Goal: Task Accomplishment & Management: Use online tool/utility

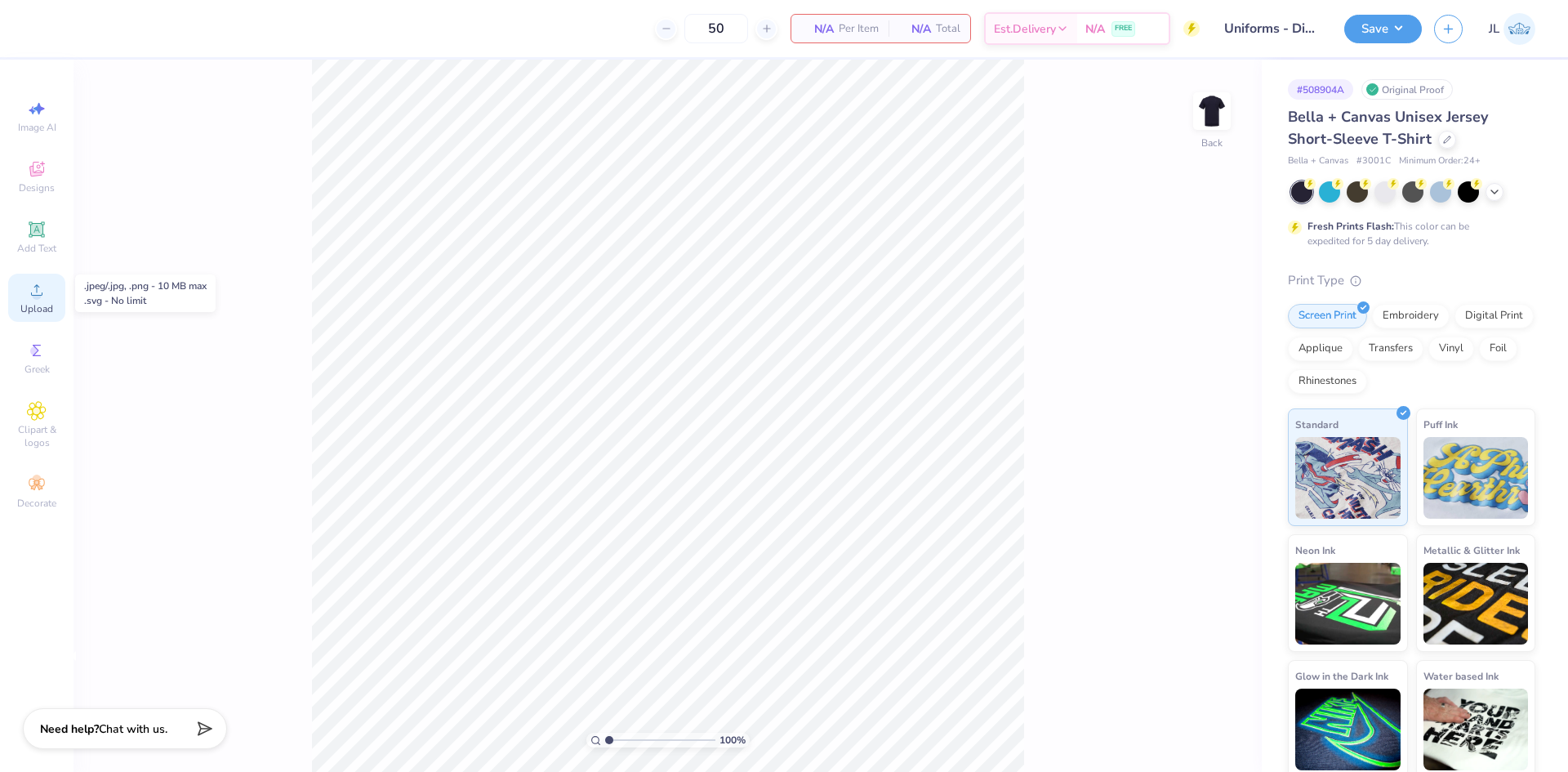
click at [43, 294] on icon at bounding box center [37, 290] width 20 height 20
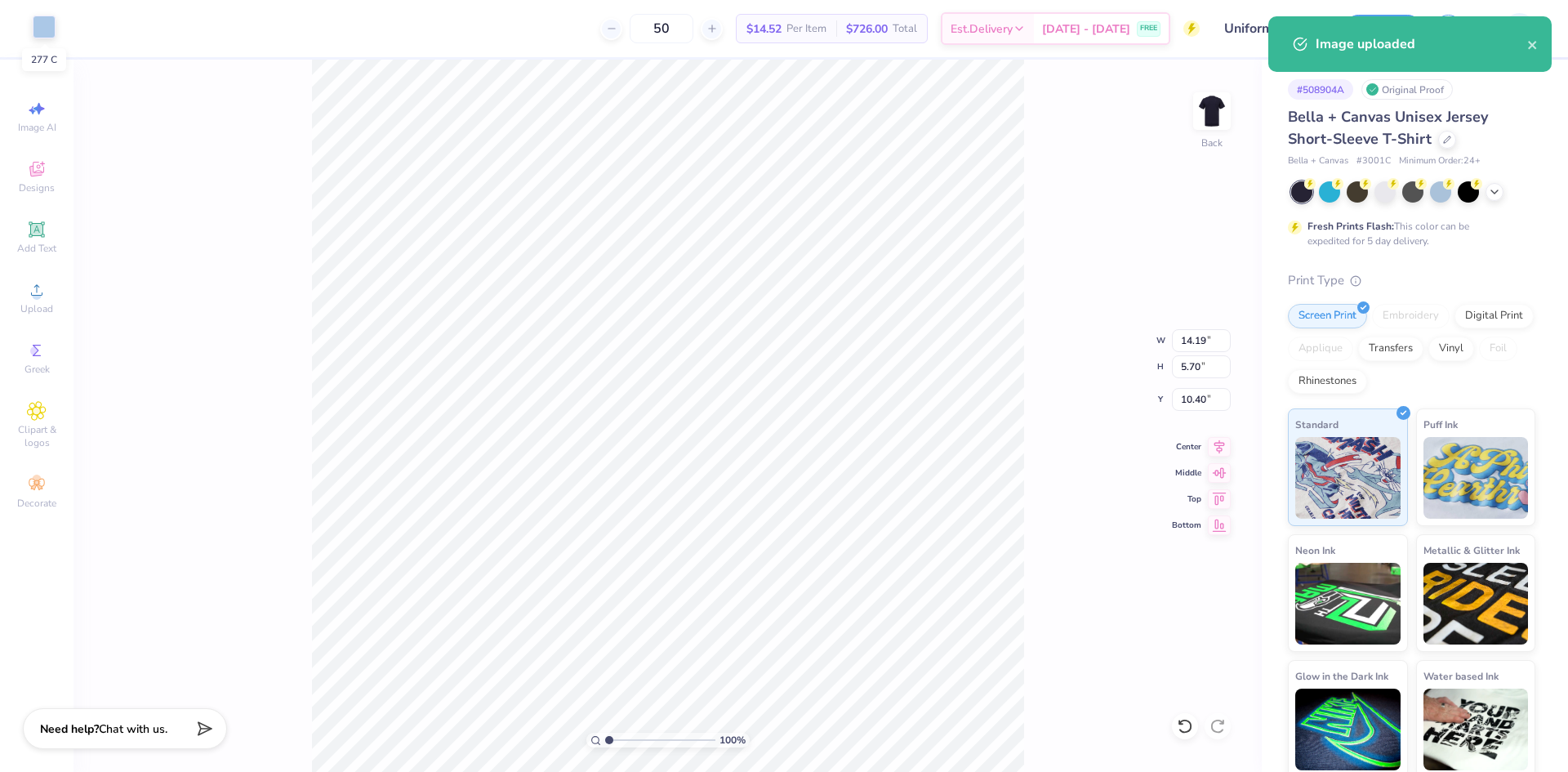
click at [37, 29] on div at bounding box center [44, 27] width 23 height 23
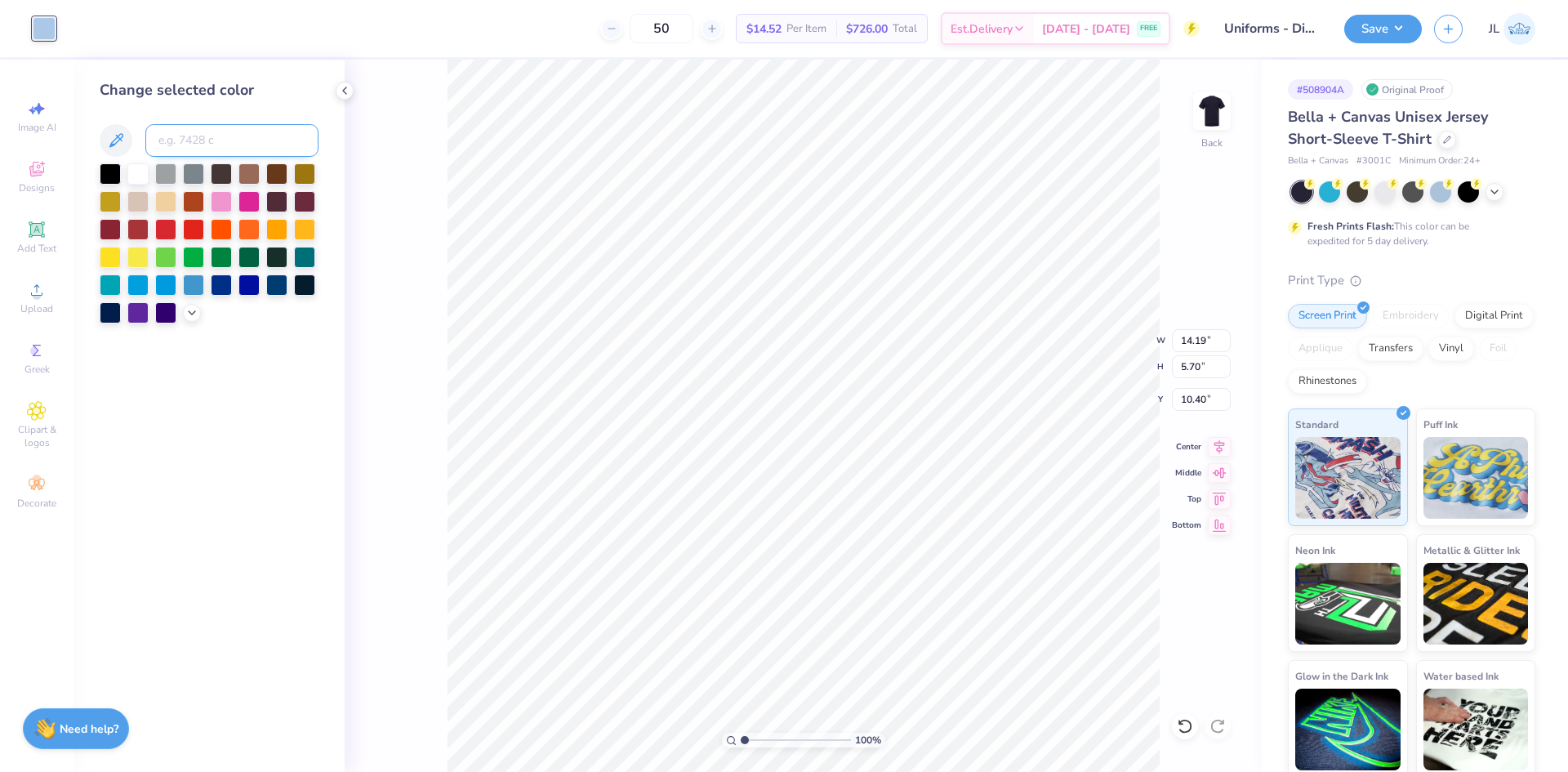
click at [244, 141] on input at bounding box center [231, 141] width 173 height 33
type input "2707"
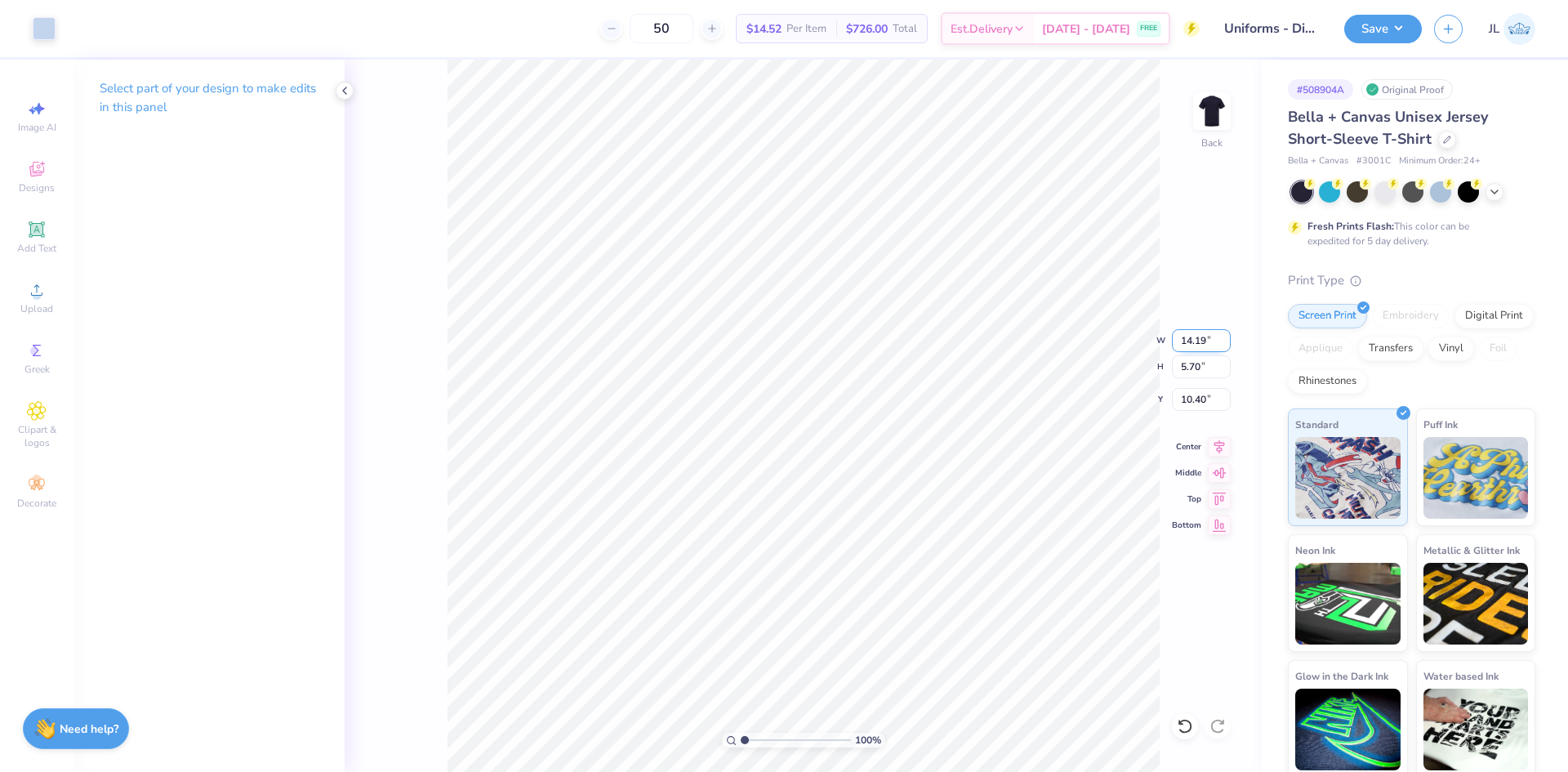
click at [1189, 345] on input "14.19" at bounding box center [1201, 341] width 59 height 23
type input "4.00"
type input "1.61"
type input "12.45"
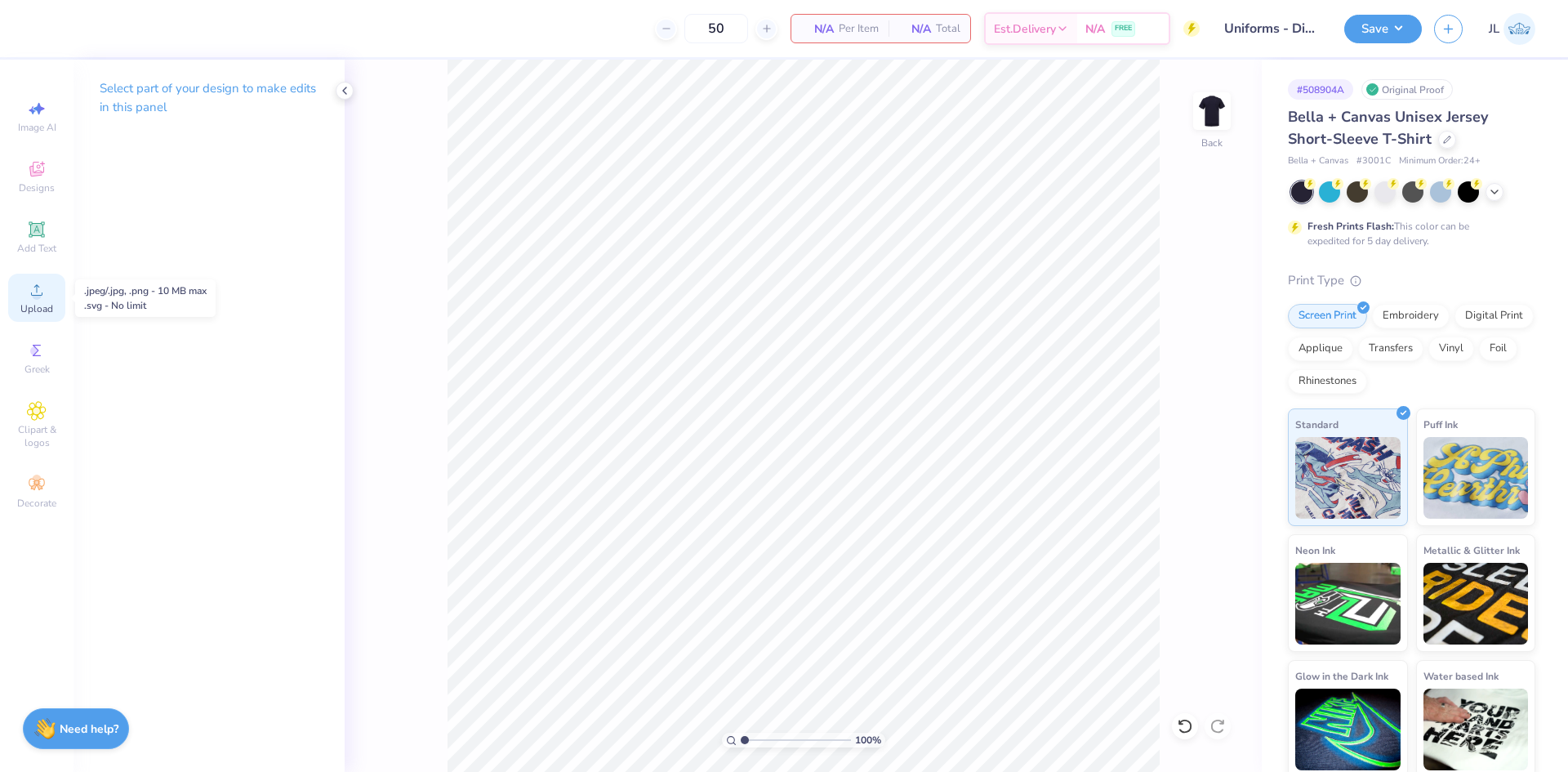
click at [38, 296] on icon at bounding box center [37, 290] width 11 height 11
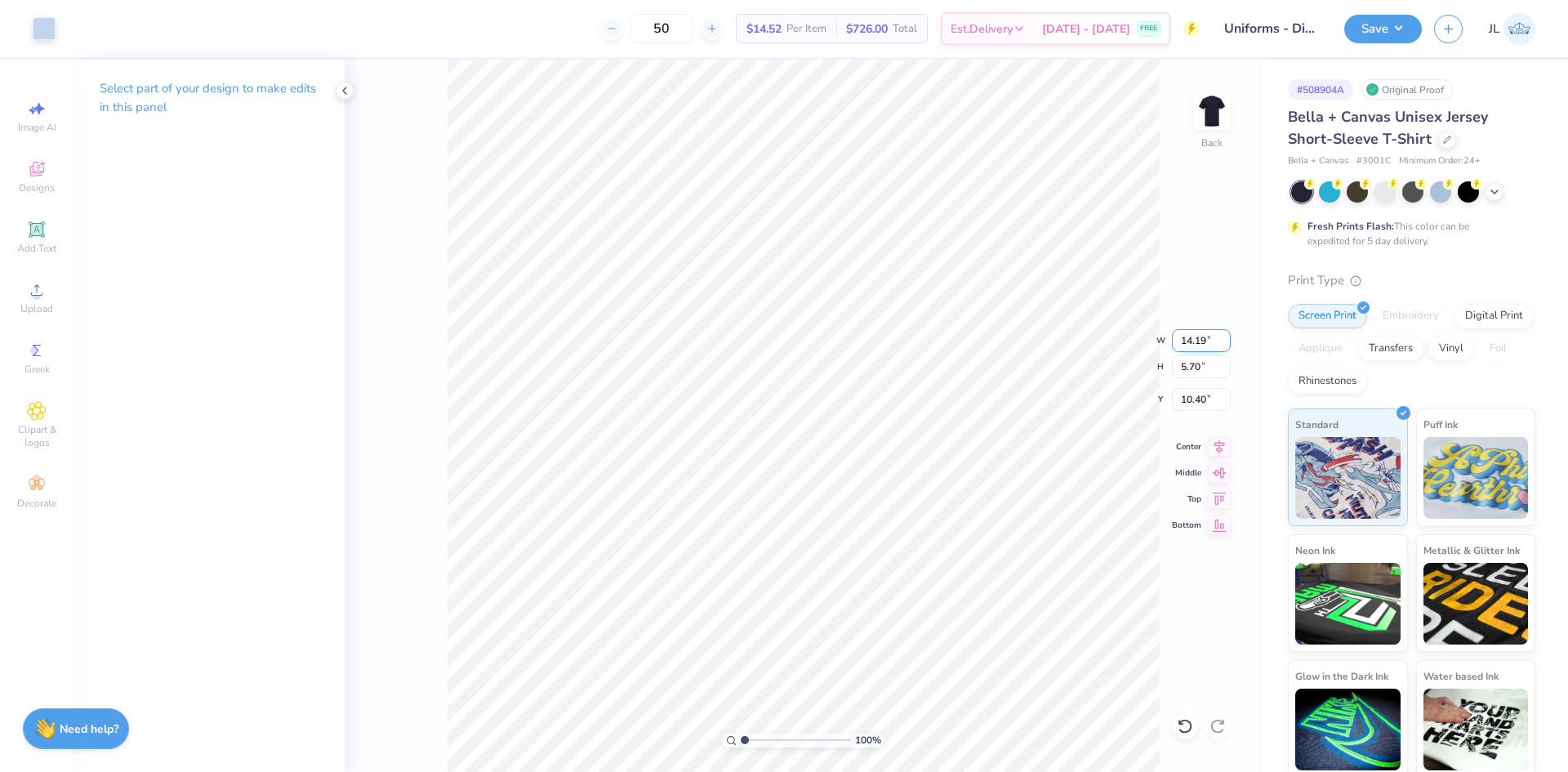
click at [1199, 343] on input "14.19" at bounding box center [1201, 341] width 59 height 23
type input "4.00"
type input "1.61"
click at [1190, 400] on input "12.45" at bounding box center [1201, 399] width 59 height 23
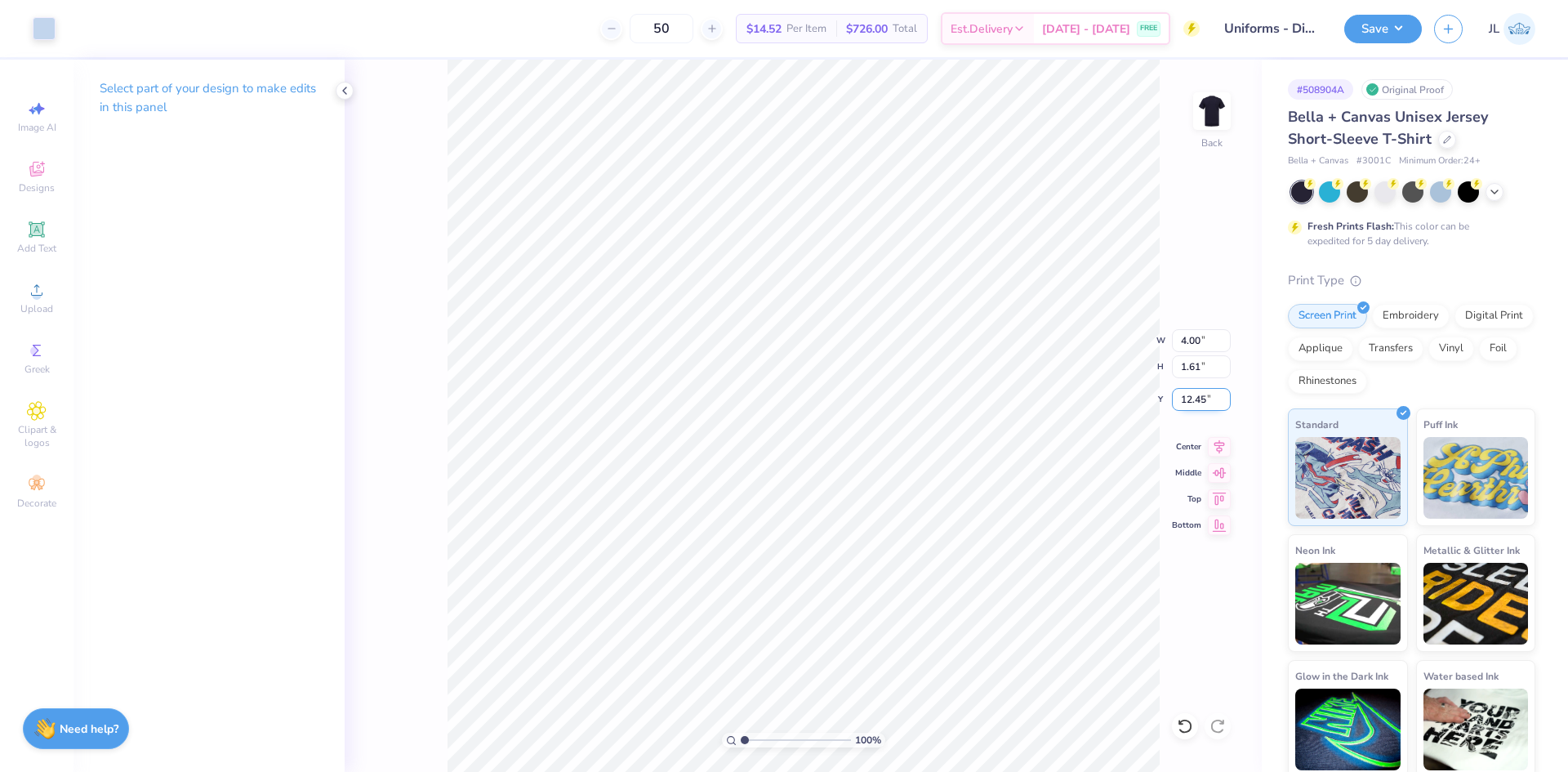
click at [1190, 400] on input "12.45" at bounding box center [1201, 399] width 59 height 23
type input "3.00"
click at [1189, 342] on input "4.00" at bounding box center [1201, 341] width 59 height 23
type input "11.00"
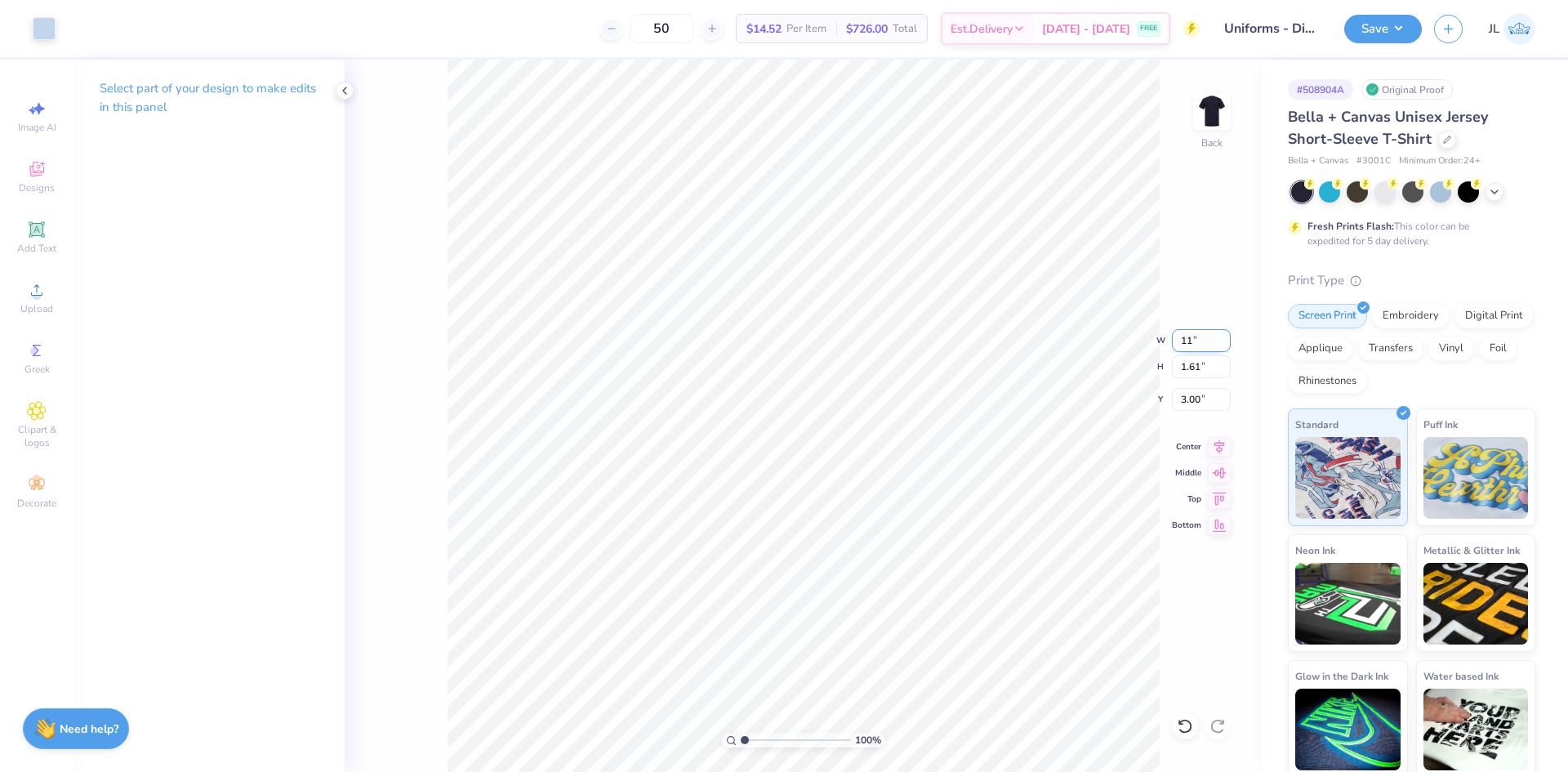
type input "4.42"
click at [1180, 408] on input "1.59" at bounding box center [1201, 399] width 59 height 23
type input "3.00"
click at [1220, 451] on icon at bounding box center [1219, 444] width 23 height 20
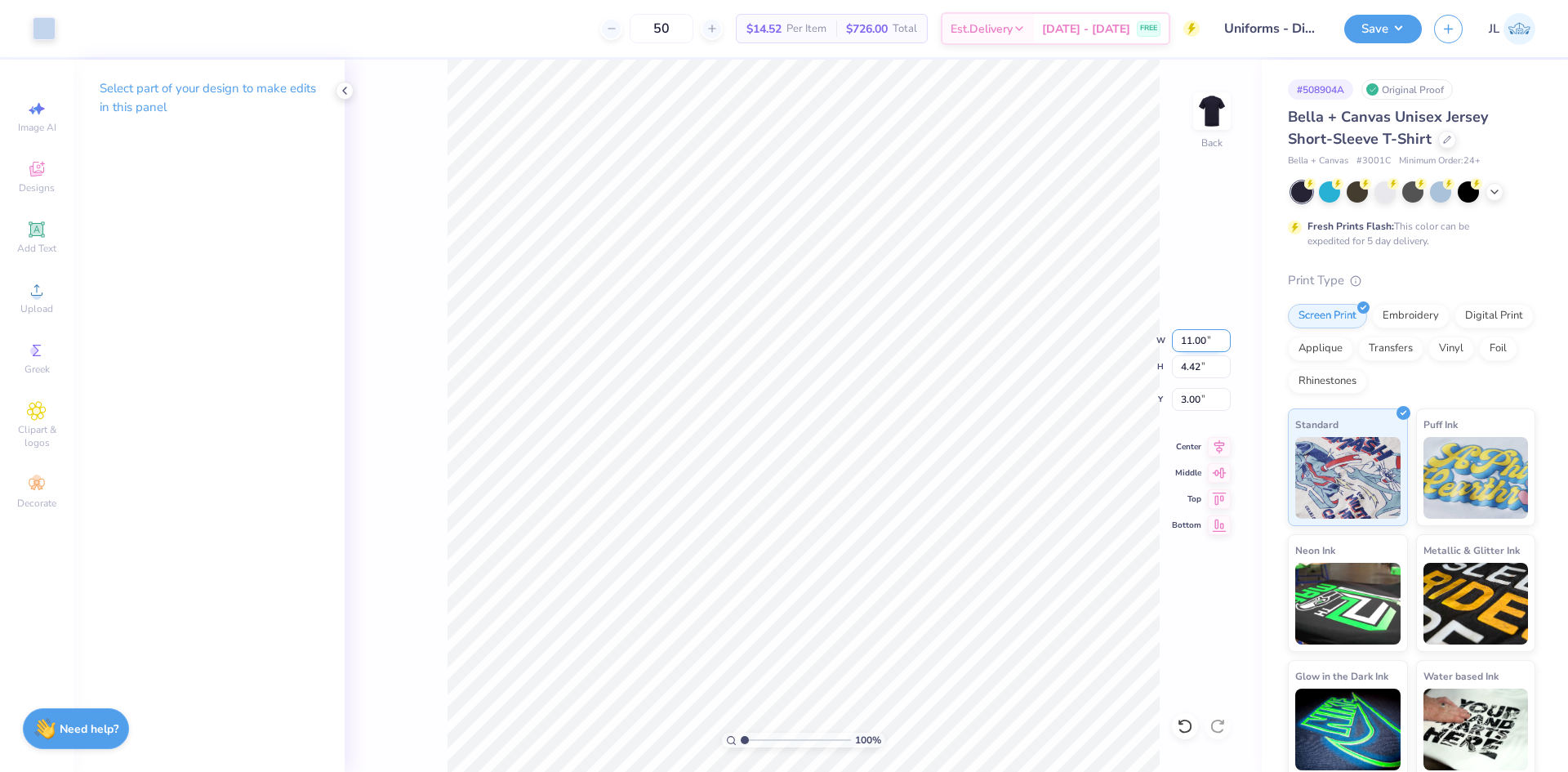
click at [1194, 344] on input "11.00" at bounding box center [1201, 341] width 59 height 23
type input "9.00"
type input "3.62"
type input "3.40"
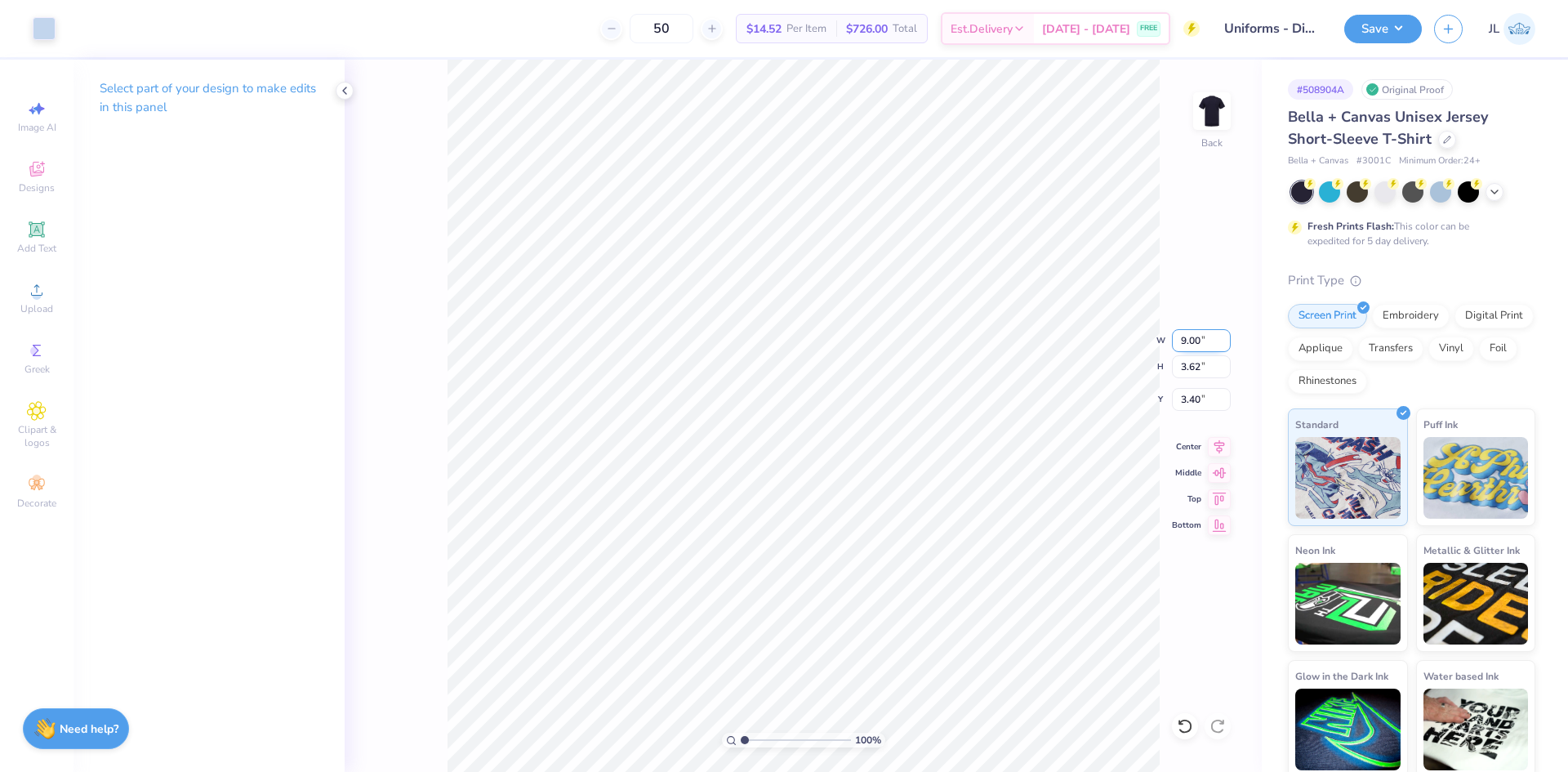
click at [1194, 344] on input "9.00" at bounding box center [1201, 341] width 59 height 23
type input "10.00"
type input "4.02"
click at [1194, 399] on input "3.20" at bounding box center [1201, 399] width 59 height 23
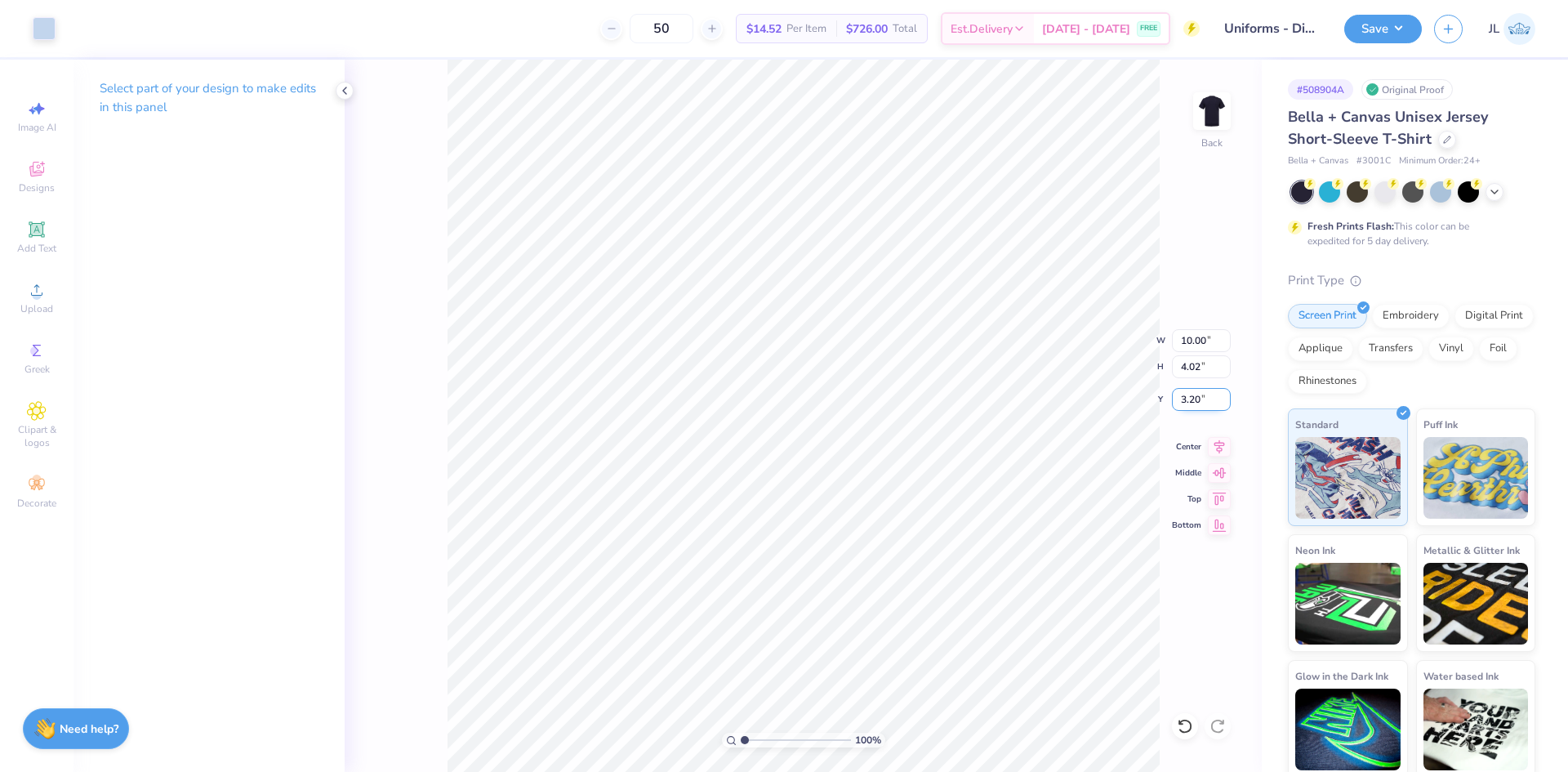
click at [1194, 399] on input "3.20" at bounding box center [1201, 399] width 59 height 23
type input "3.00"
click at [1181, 336] on input "10.00" at bounding box center [1201, 341] width 59 height 23
type input "12.00"
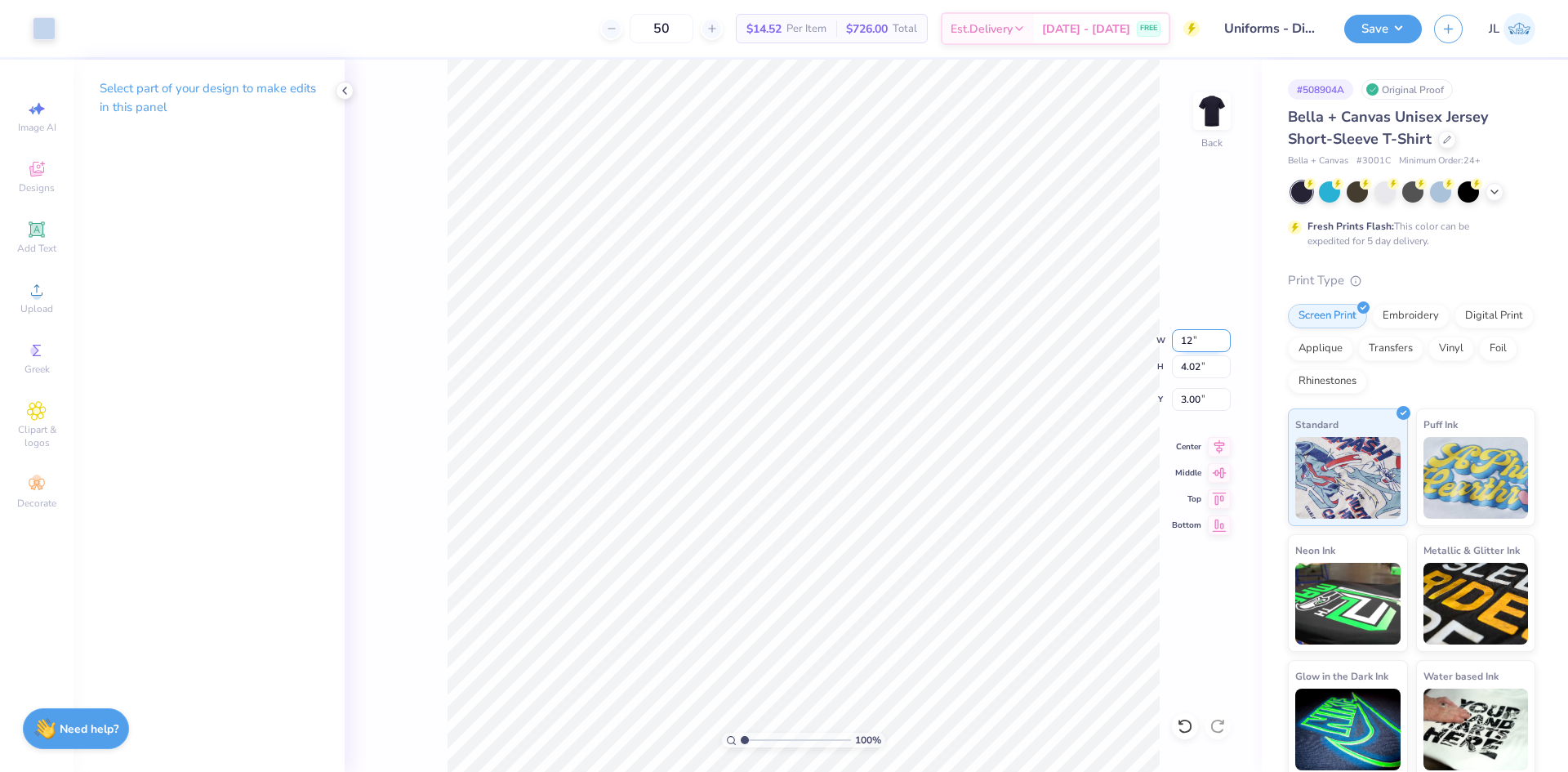
type input "4.82"
type input "2.60"
click at [1192, 340] on input "12.00" at bounding box center [1201, 341] width 59 height 23
type input "10.00"
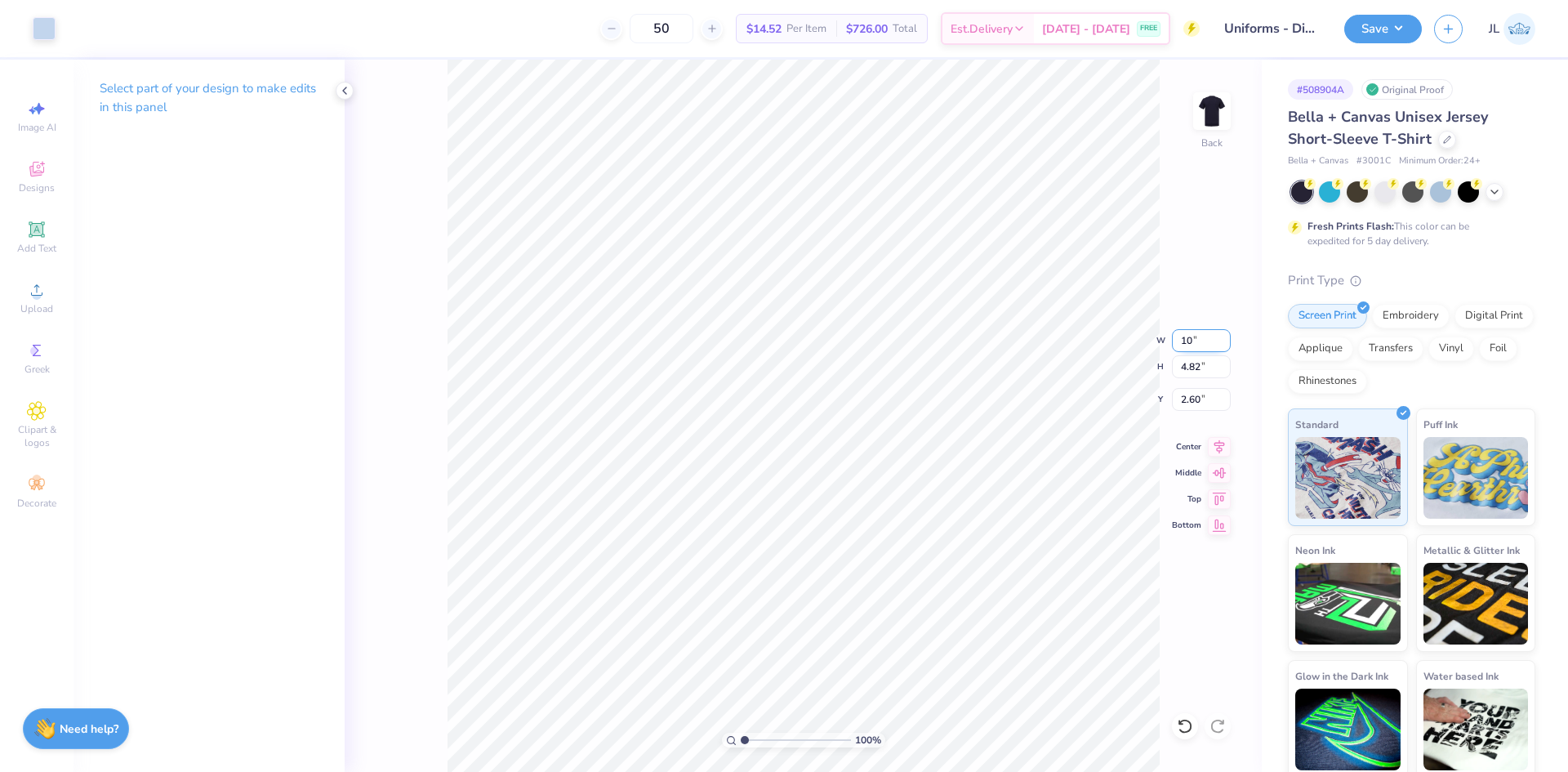
type input "4.02"
click at [1187, 402] on input "3.00" at bounding box center [1201, 399] width 59 height 23
type input "3.00"
click at [1159, 275] on div "100 % Back W 10.00 10.00 " H 4.02 4.02 " Y 3.00 3.00 " Center Middle Top Bottom" at bounding box center [803, 416] width 917 height 712
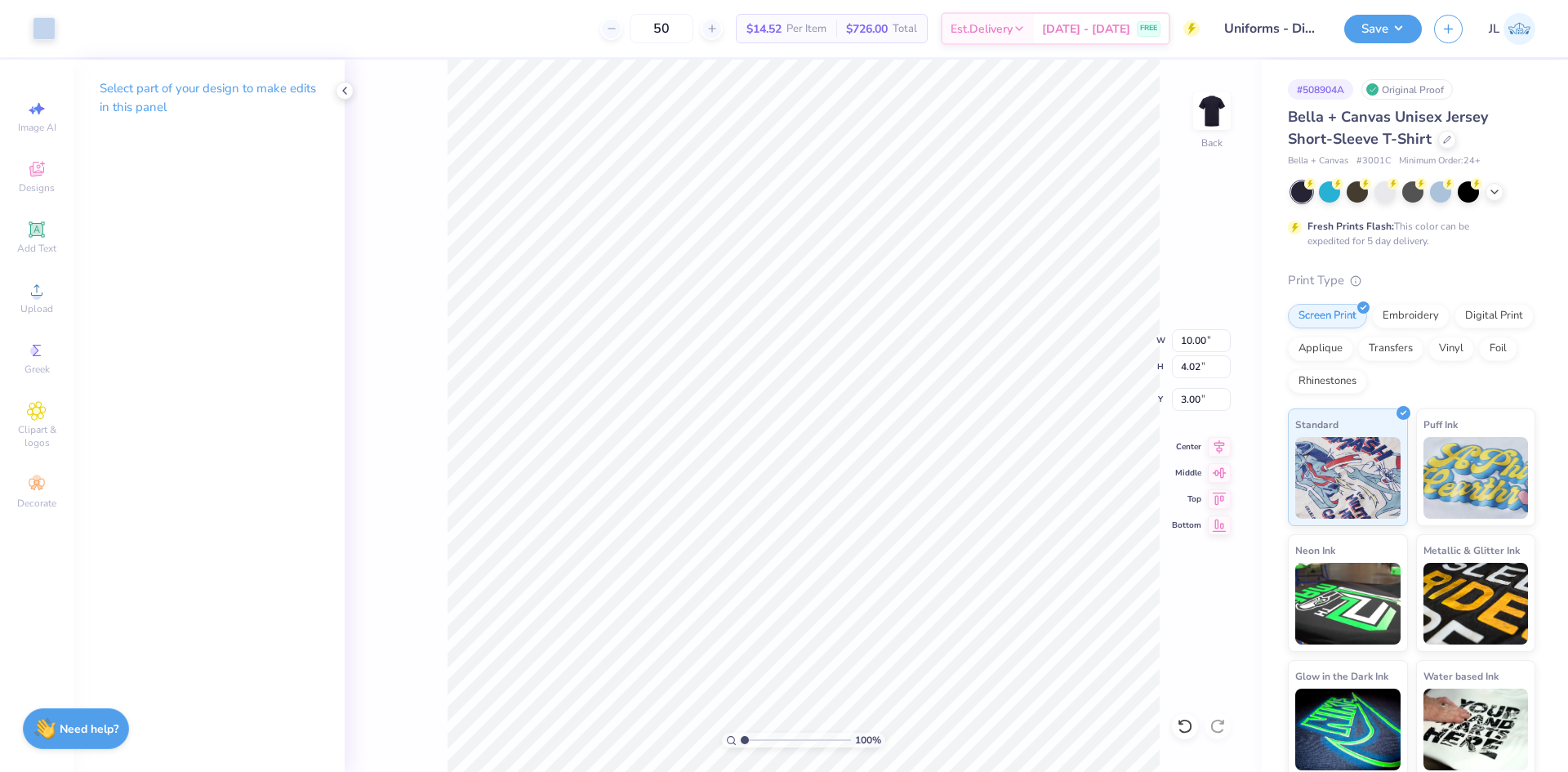
click at [447, 18] on div "50 $14.52 Per Item $726.00 Total Est. Delivery Aug 30 - Sep 2 FREE" at bounding box center [634, 29] width 1132 height 57
click at [17, 290] on div "Upload" at bounding box center [37, 297] width 57 height 48
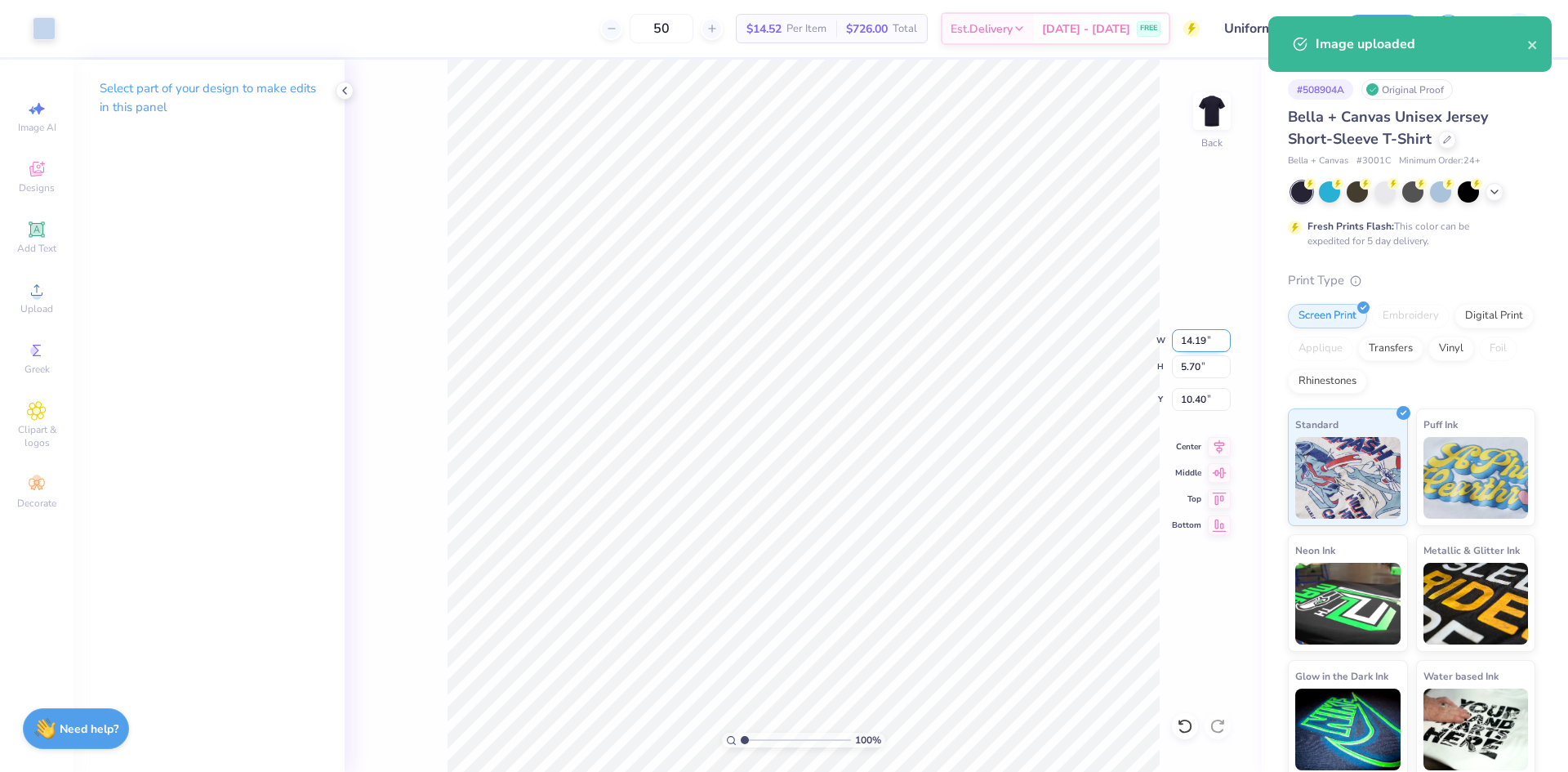
click at [1187, 343] on input "14.19" at bounding box center [1201, 341] width 59 height 23
type input "4.00"
type input "1.61"
type input "12.45"
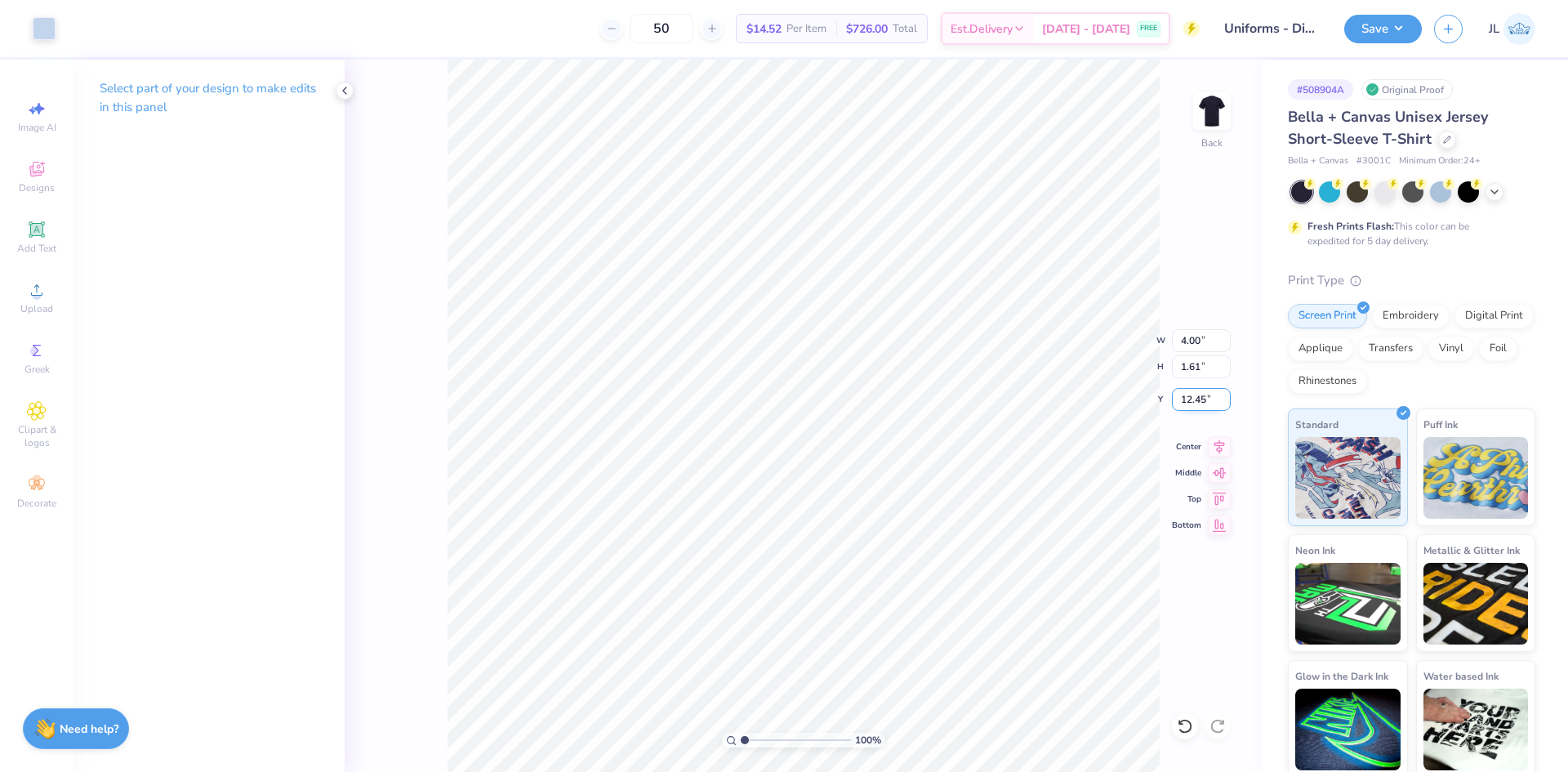
click at [1189, 399] on input "12.45" at bounding box center [1201, 399] width 59 height 23
click at [1188, 337] on input "4.00" at bounding box center [1201, 341] width 59 height 23
click at [1188, 336] on input "4.00" at bounding box center [1201, 341] width 59 height 23
type input "10.00"
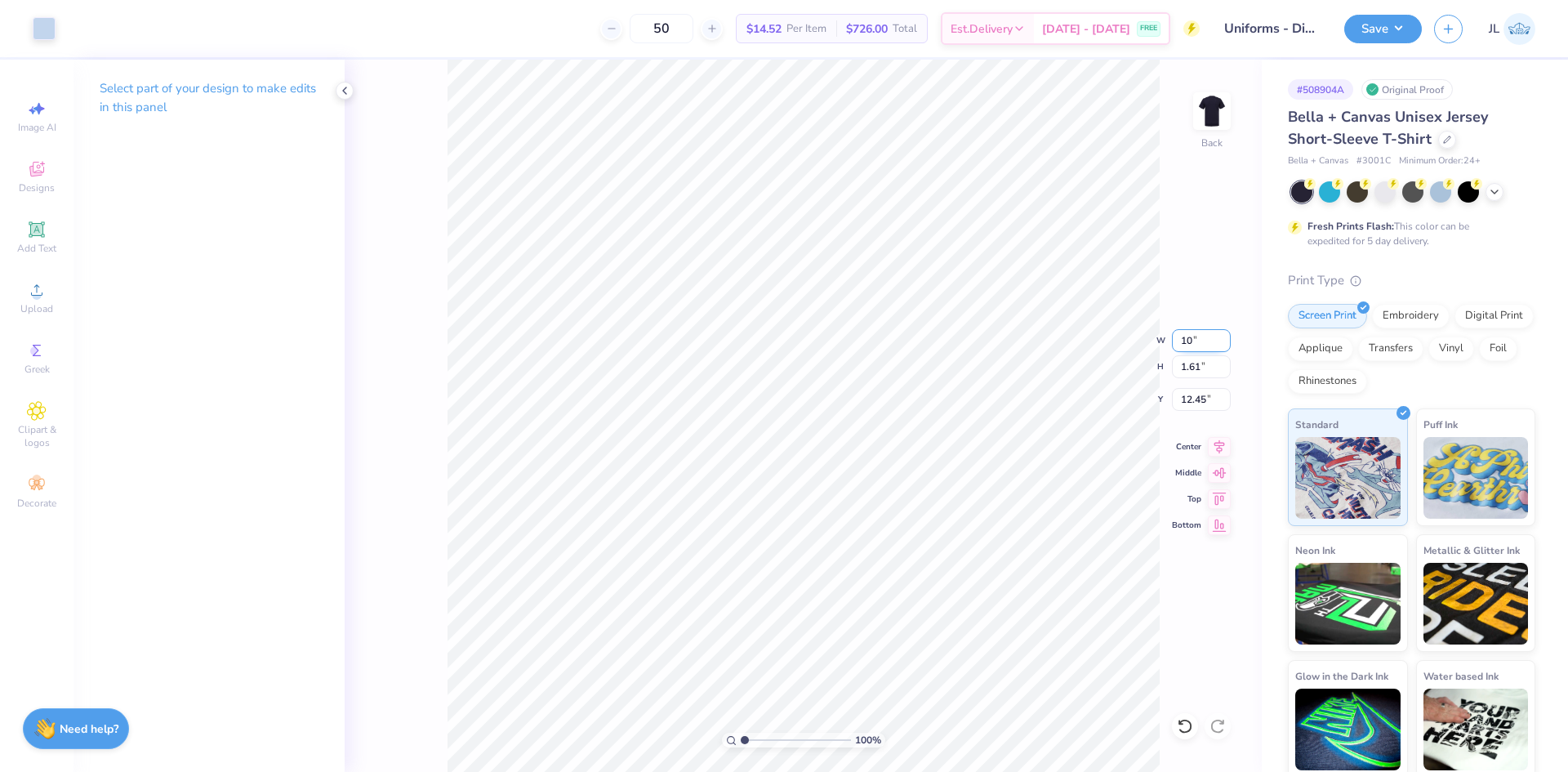
type input "4.02"
click at [1188, 400] on input "11.24" at bounding box center [1201, 399] width 59 height 23
type input "3.00"
click at [56, 283] on div "Upload" at bounding box center [37, 297] width 57 height 48
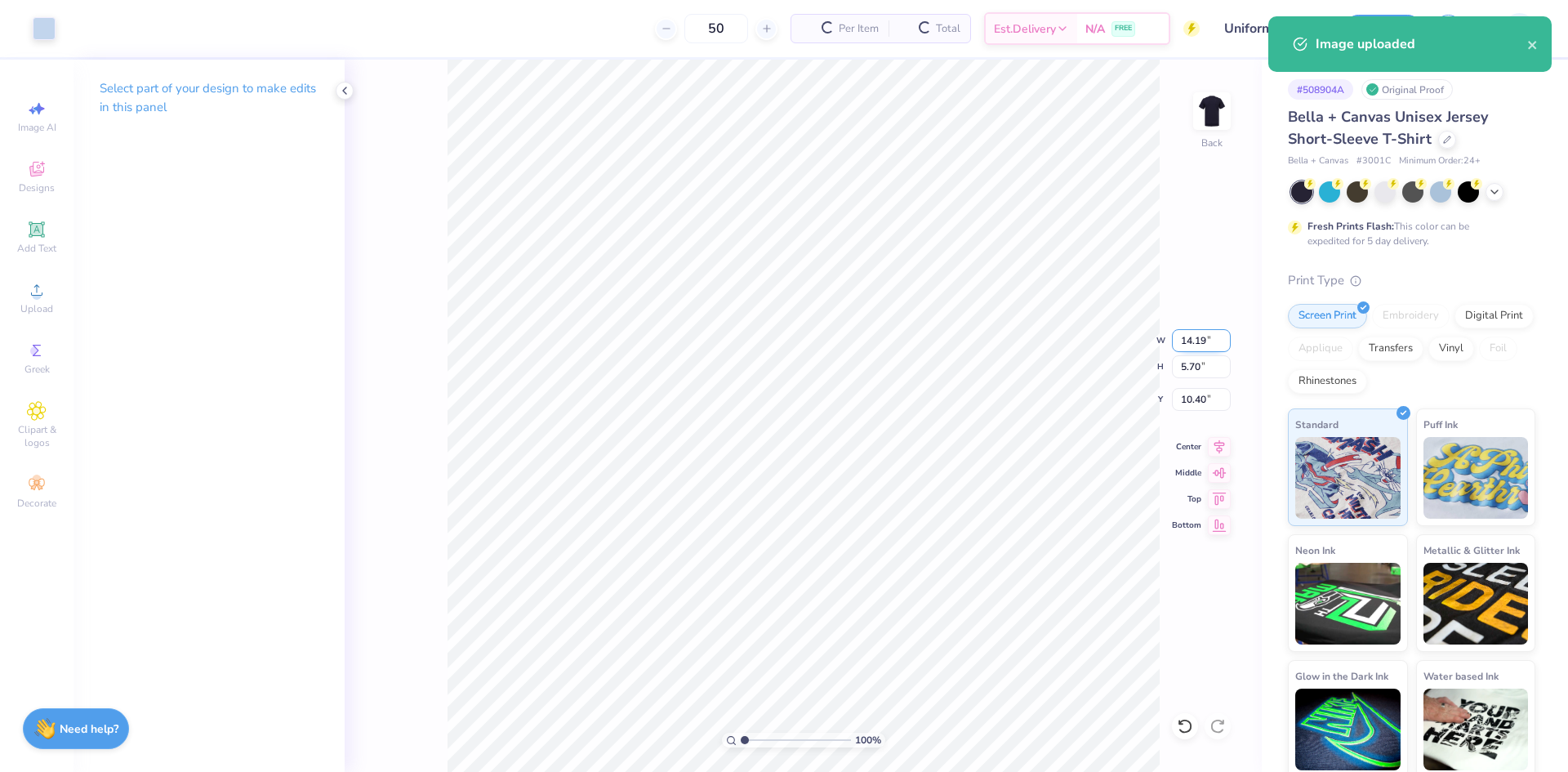
click at [1195, 342] on input "14.19" at bounding box center [1201, 341] width 59 height 23
type input "10.00"
type input "4.02"
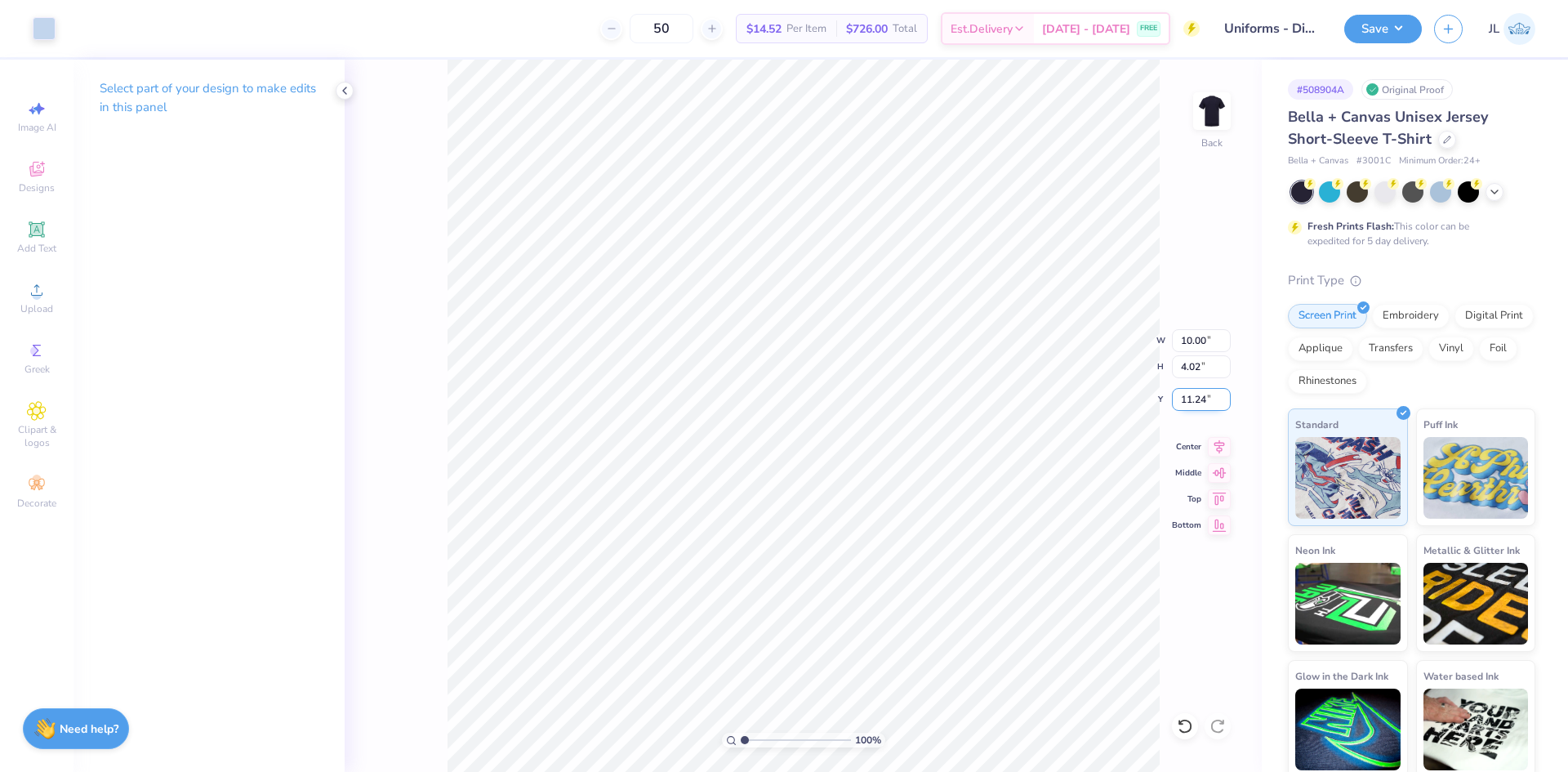
click at [1186, 408] on input "11.24" at bounding box center [1201, 399] width 59 height 23
type input "3.00"
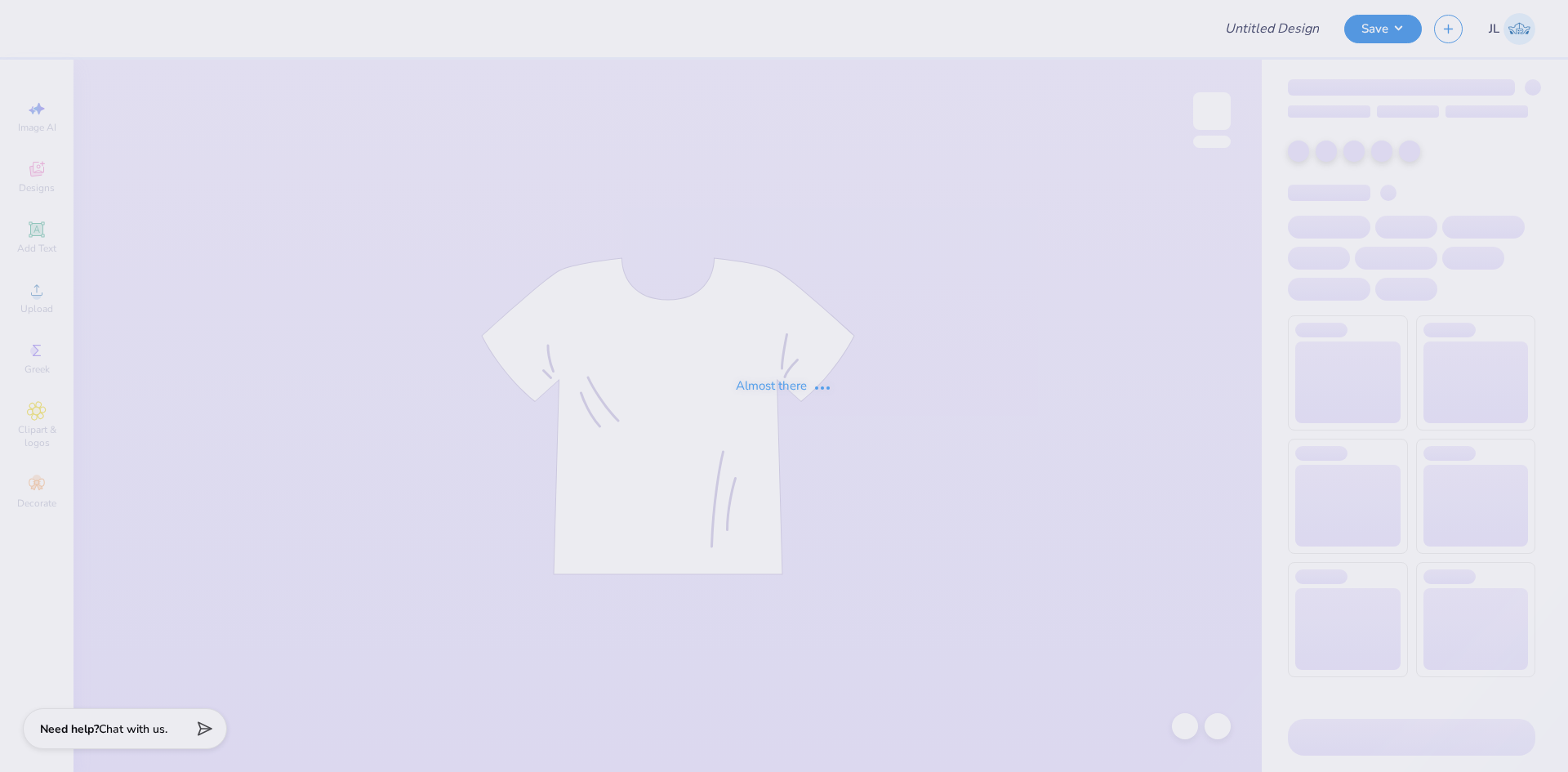
type input "Uniforms - Digs Dog Care"
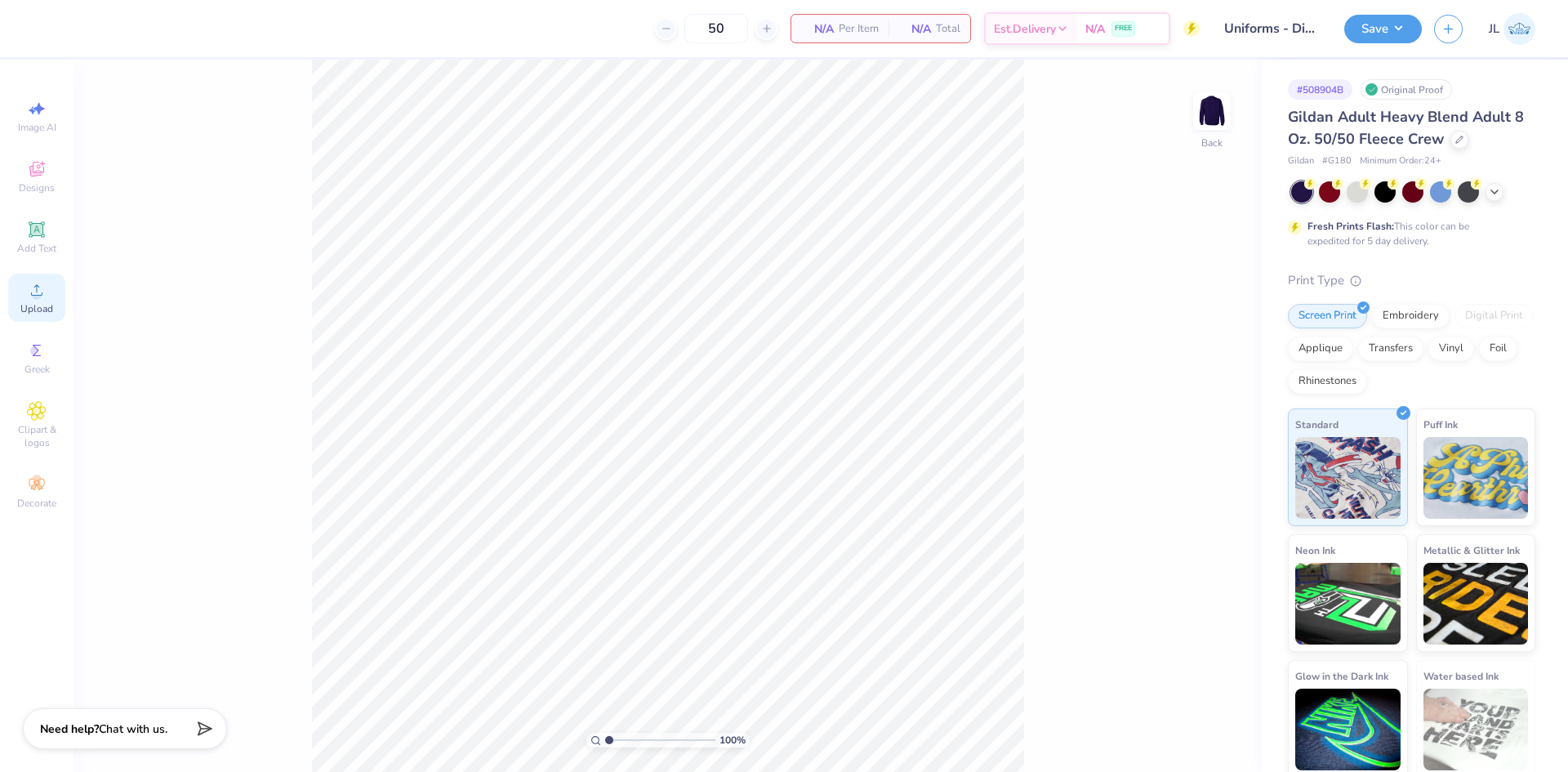
click at [43, 284] on icon at bounding box center [37, 290] width 20 height 20
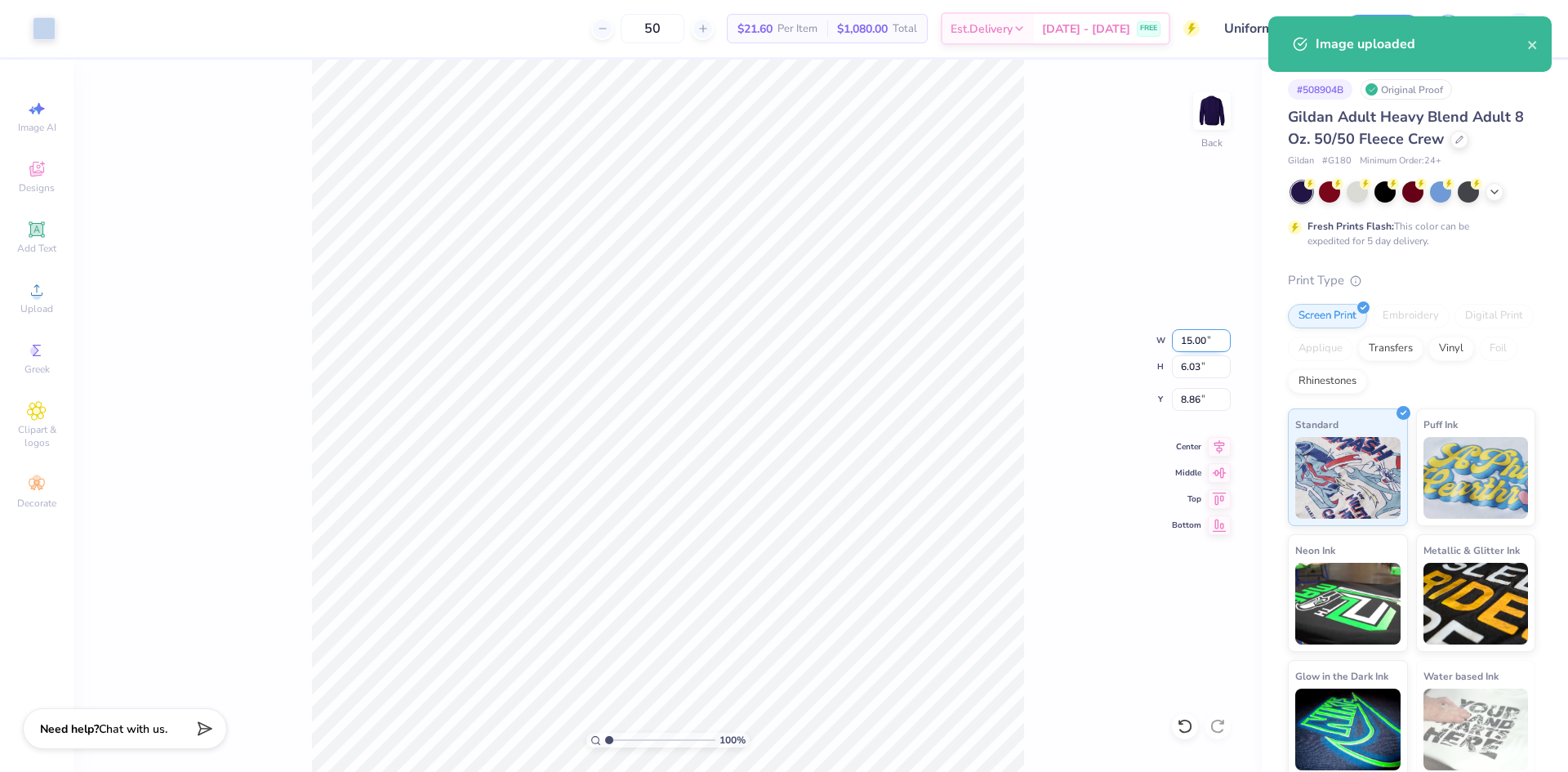
click at [1191, 347] on input "15.00" at bounding box center [1201, 341] width 59 height 23
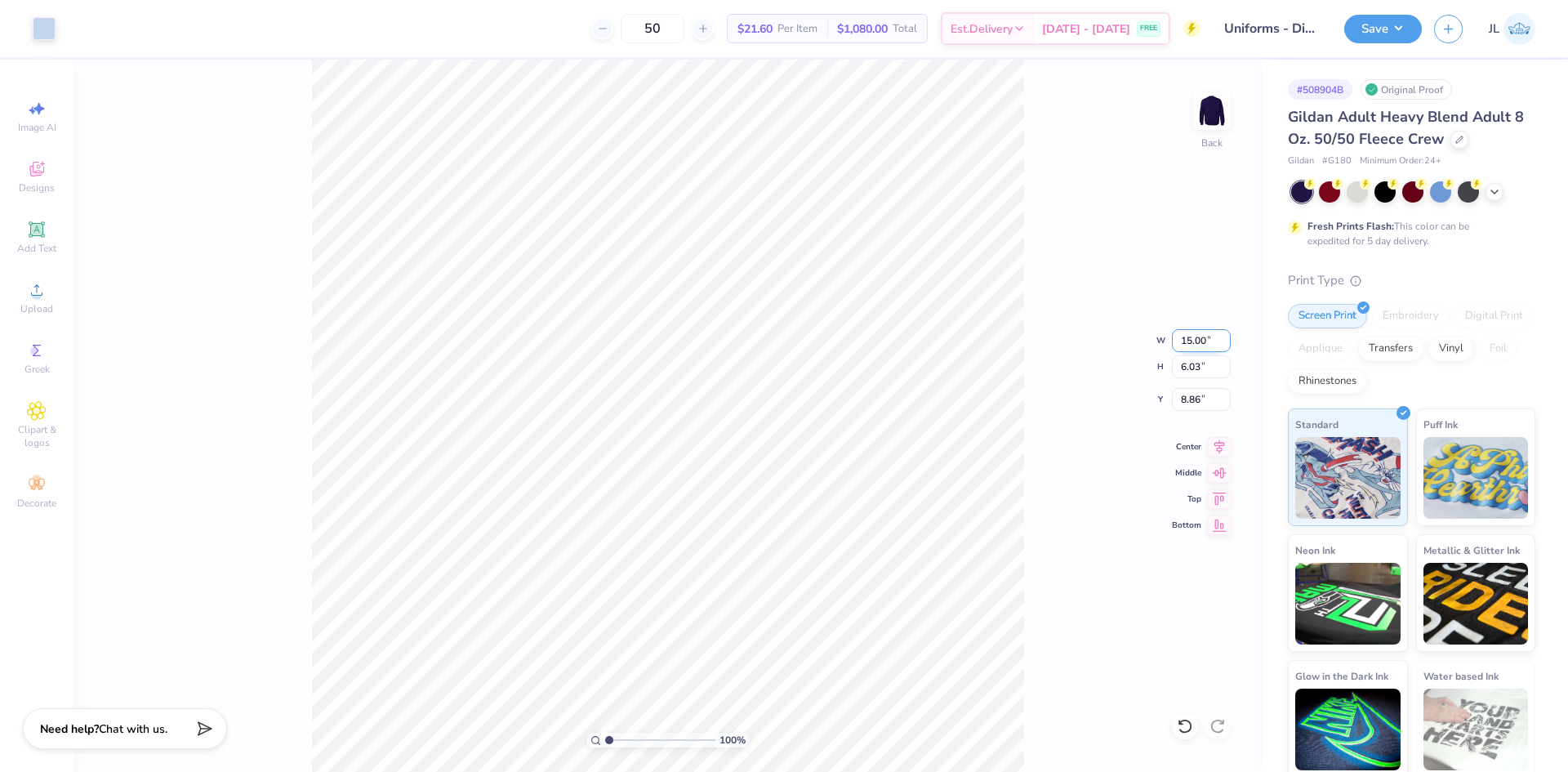
click at [1191, 347] on input "15.00" at bounding box center [1201, 341] width 59 height 23
type input "10.00"
type input "4.02"
click at [1193, 400] on input "9.87" at bounding box center [1201, 399] width 59 height 23
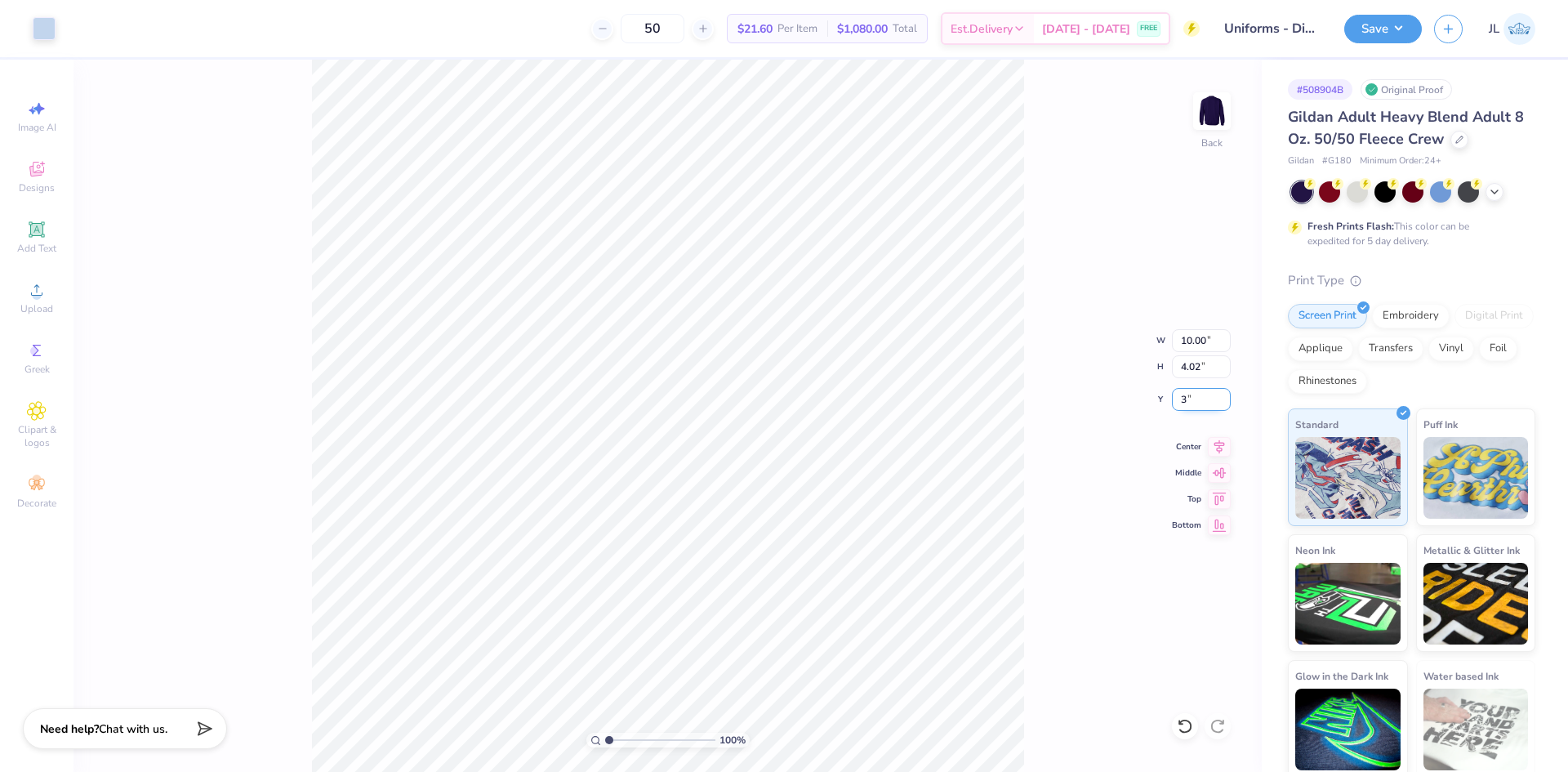
type input "3.00"
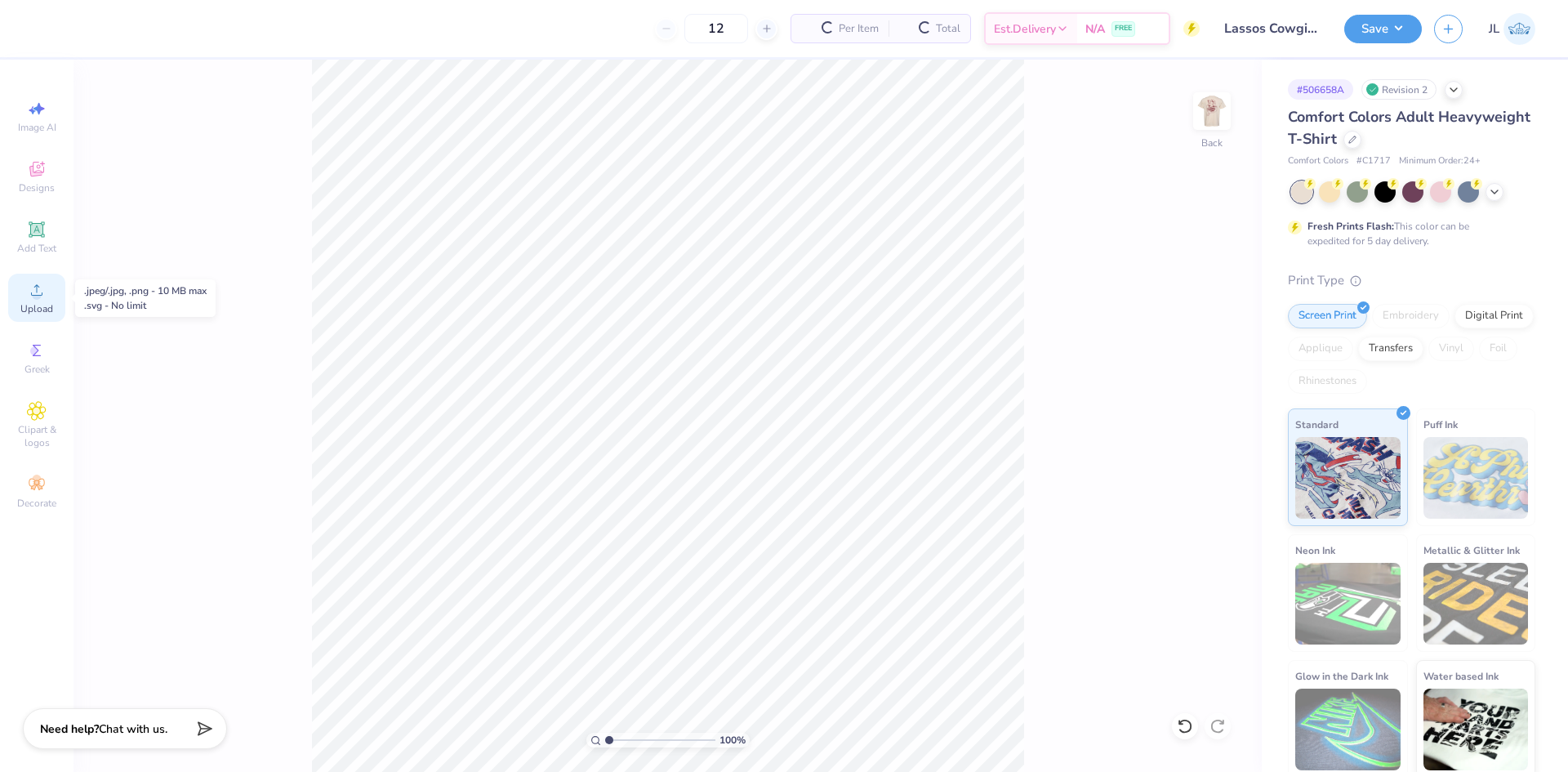
click at [48, 292] on div "Upload" at bounding box center [37, 297] width 57 height 48
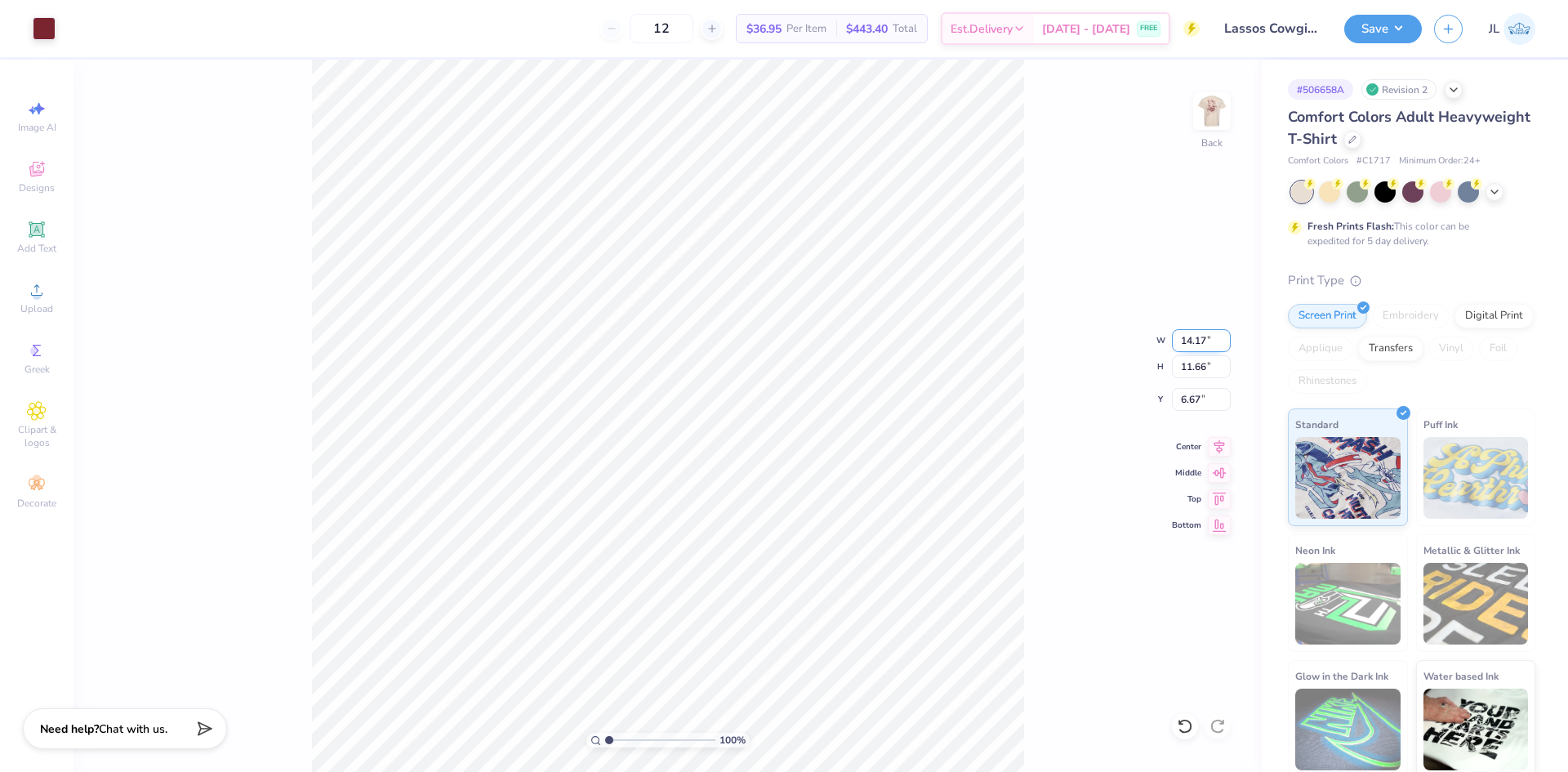
click at [1199, 337] on input "14.17" at bounding box center [1201, 341] width 59 height 23
click at [1191, 398] on input "6.67" at bounding box center [1201, 399] width 59 height 23
type input "4.00"
type input "3.29"
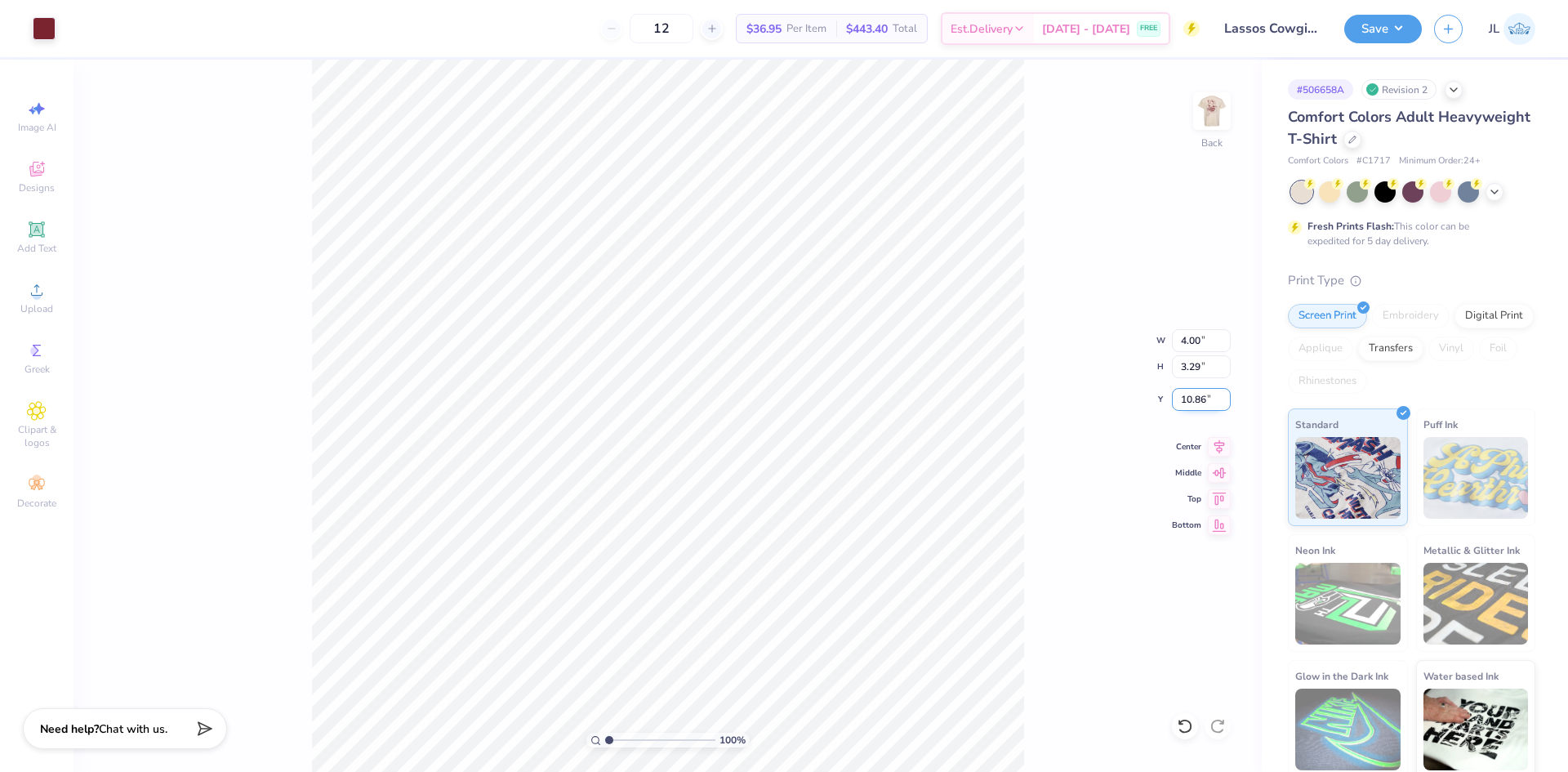
click at [1191, 398] on input "10.86" at bounding box center [1201, 399] width 59 height 23
type input "3.00"
click at [1073, 184] on div "100 % Back W 0.32 0.32 " H 0.45 0.45 " Y 3.87 3.87 " Center Middle Top Bottom" at bounding box center [668, 416] width 1188 height 712
click at [853, 545] on li "Group" at bounding box center [850, 549] width 129 height 32
click at [1381, 31] on button "Save" at bounding box center [1383, 26] width 77 height 29
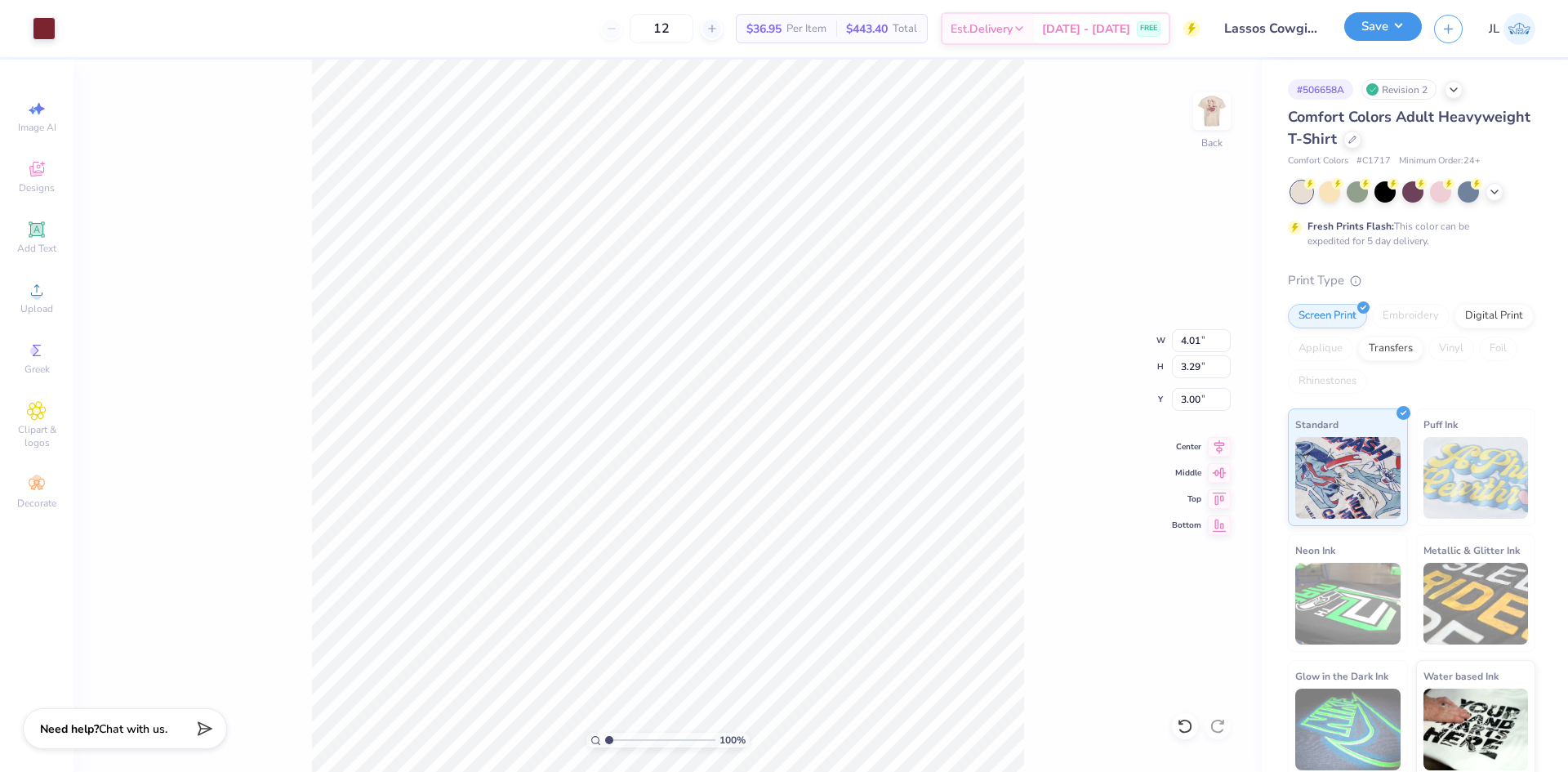
click at [1375, 34] on button "Save" at bounding box center [1383, 26] width 77 height 29
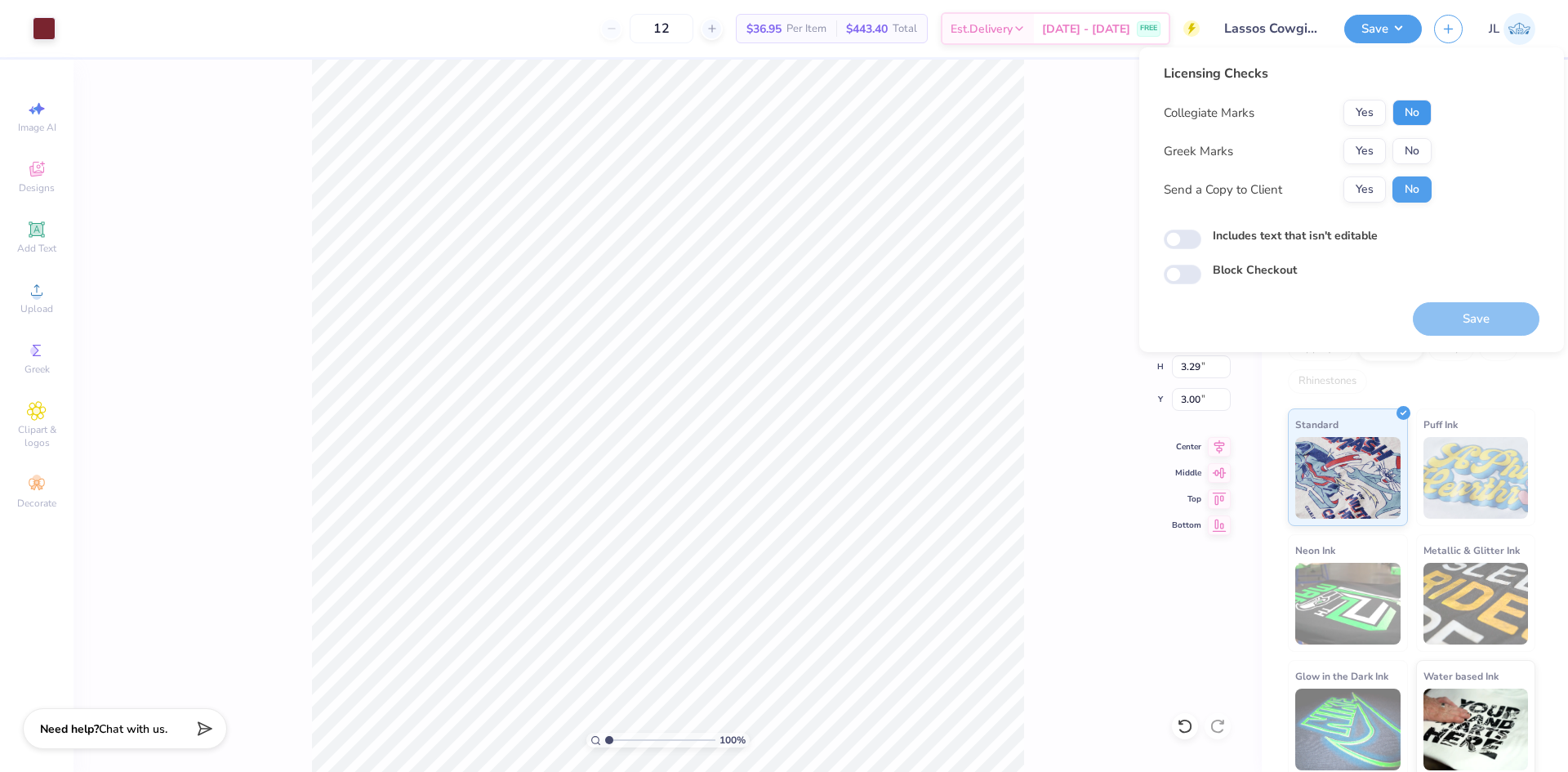
click at [1414, 115] on button "No" at bounding box center [1412, 113] width 39 height 26
click at [1412, 156] on button "No" at bounding box center [1412, 151] width 39 height 26
click at [1026, 196] on div "100 % Back W 4.01 4.01 " H 3.29 3.29 " Y 3.00 3.00 " Center Middle Top Bottom" at bounding box center [668, 416] width 1188 height 712
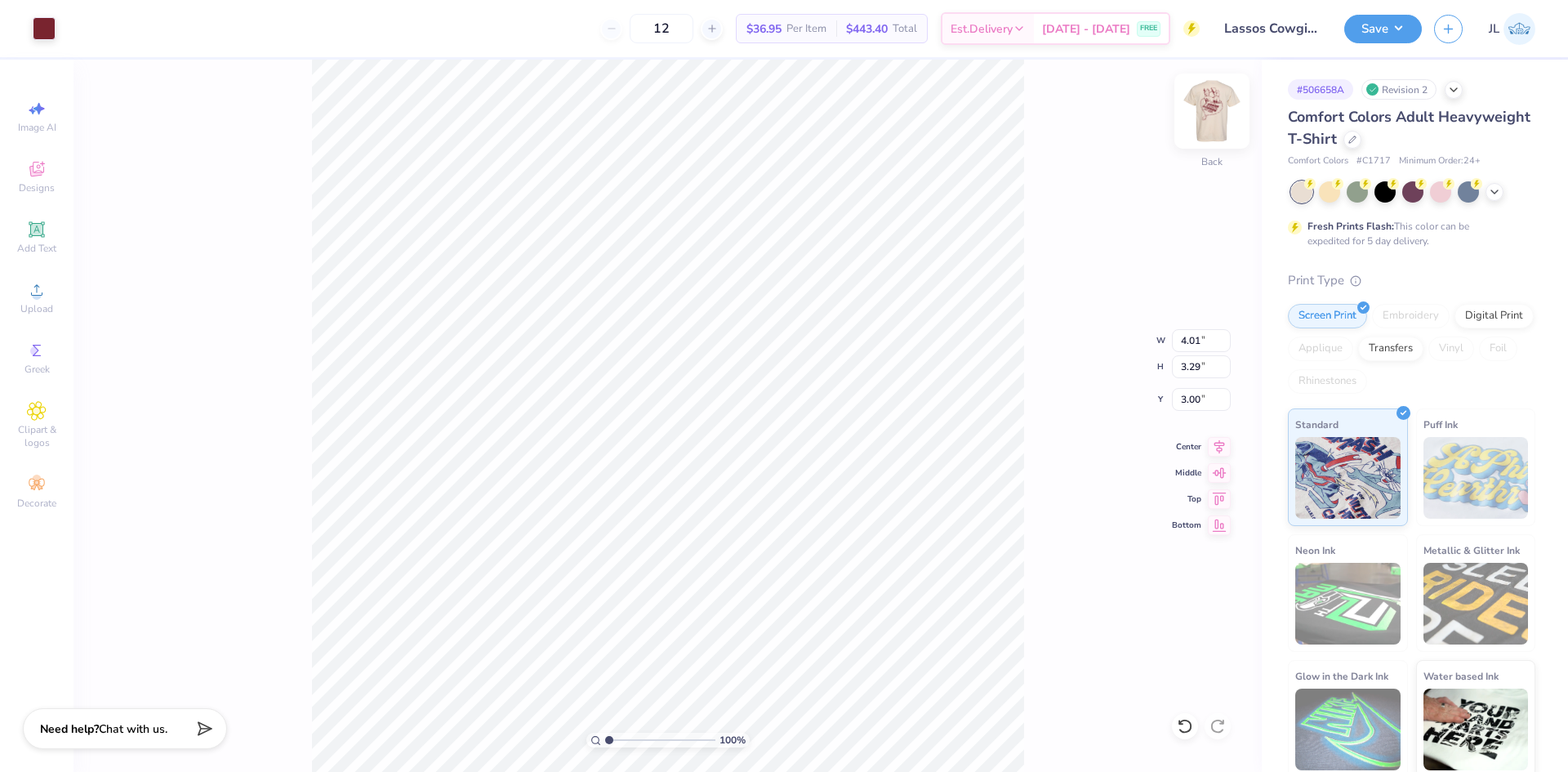
click at [1226, 112] on img at bounding box center [1212, 110] width 65 height 65
click at [1226, 115] on img at bounding box center [1213, 111] width 33 height 33
click at [1393, 24] on button "Save" at bounding box center [1383, 26] width 77 height 29
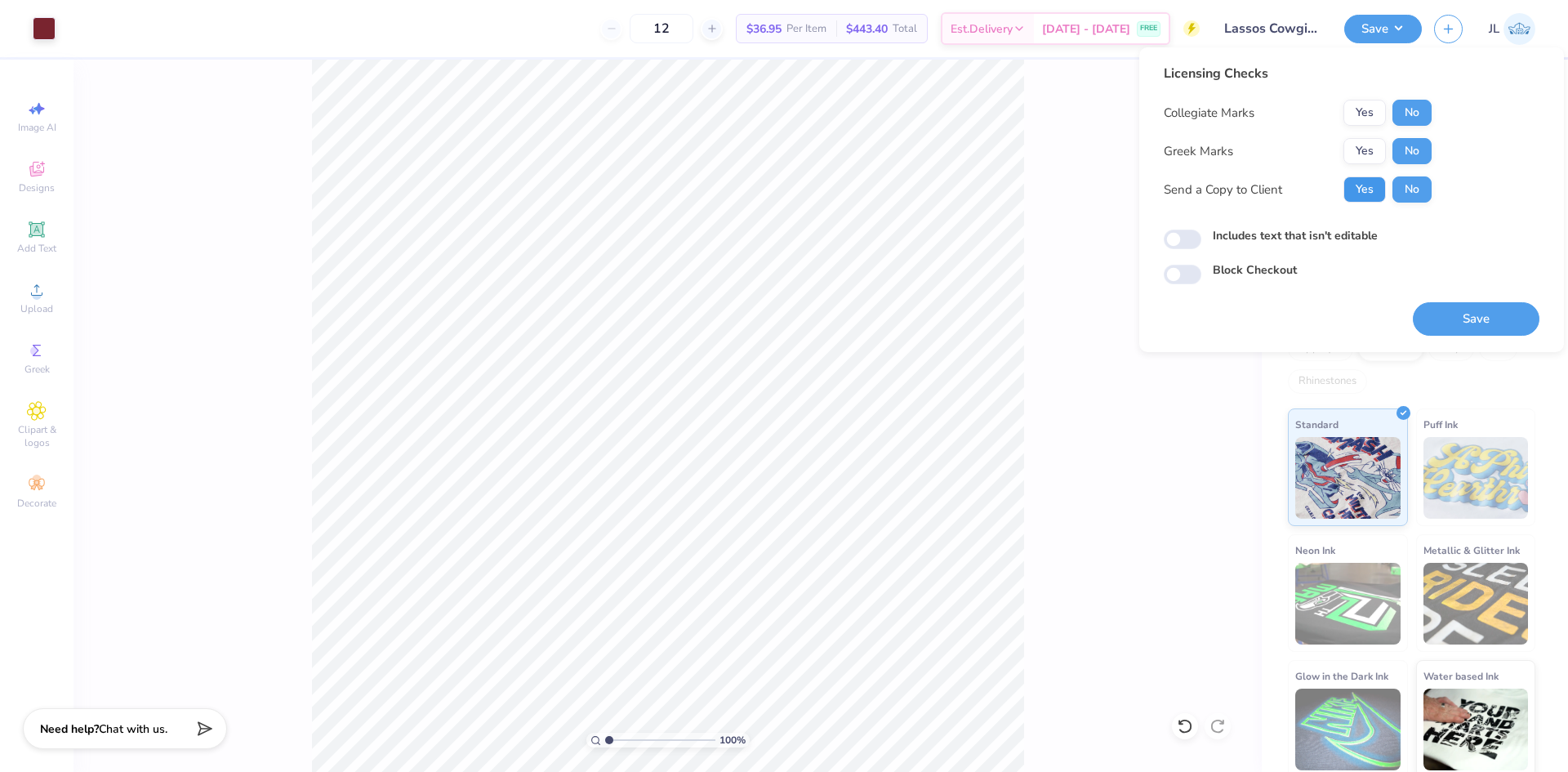
click at [1365, 183] on button "Yes" at bounding box center [1365, 190] width 43 height 26
click at [1434, 308] on button "Save" at bounding box center [1477, 319] width 127 height 34
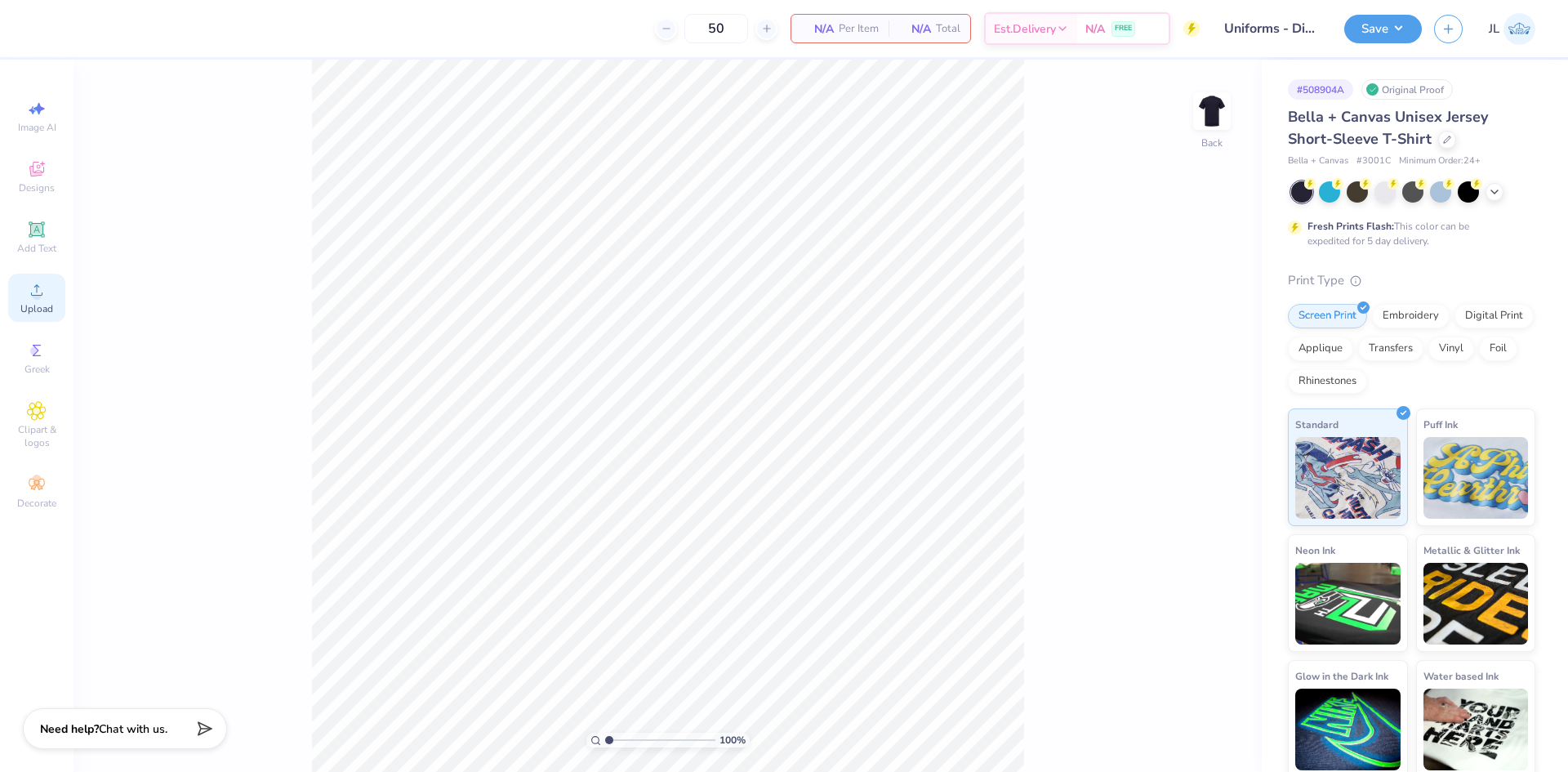
click at [43, 289] on icon at bounding box center [37, 290] width 20 height 20
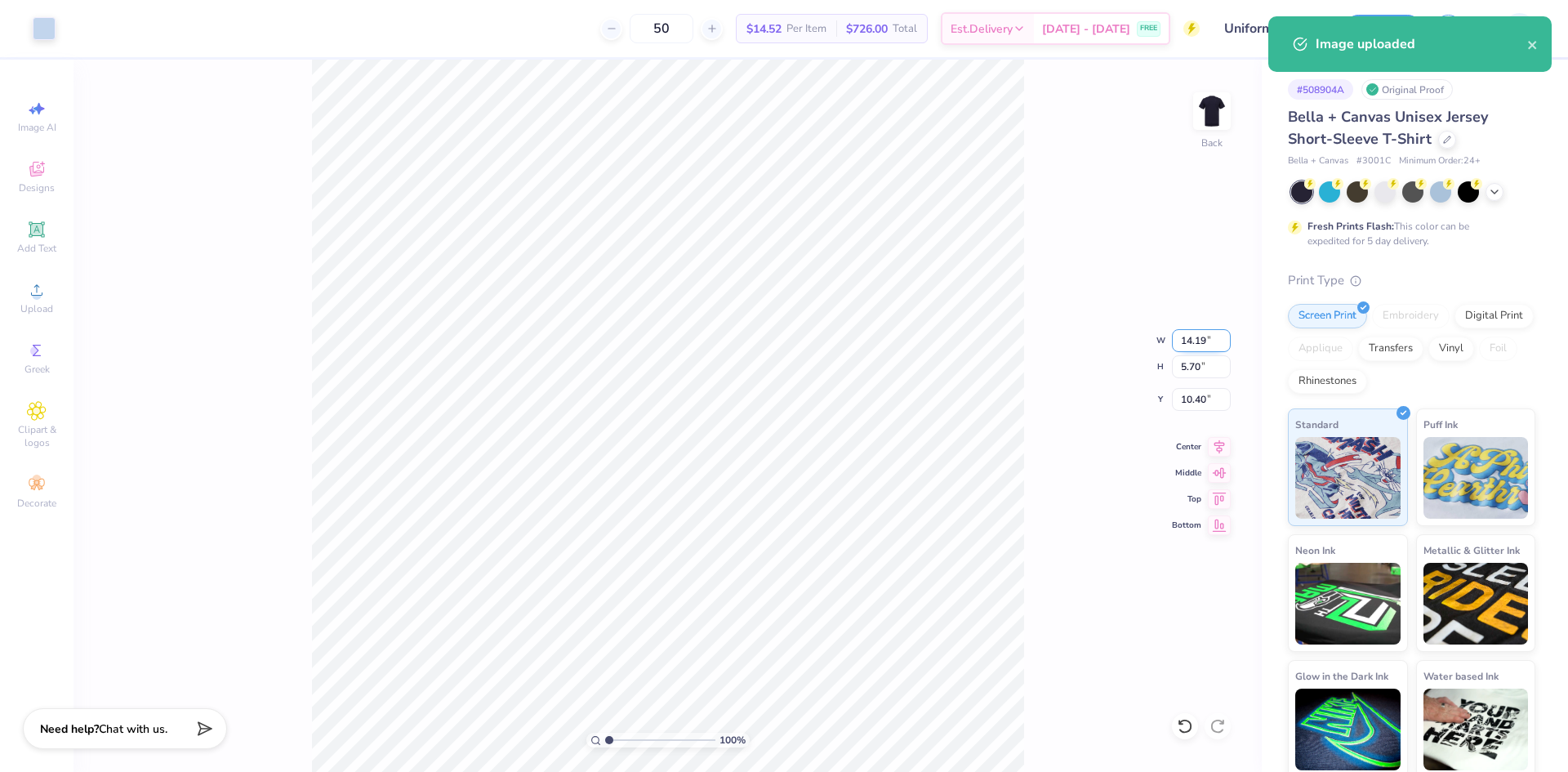
click at [1187, 334] on input "14.19" at bounding box center [1201, 341] width 59 height 23
type input "10.00"
type input "4.02"
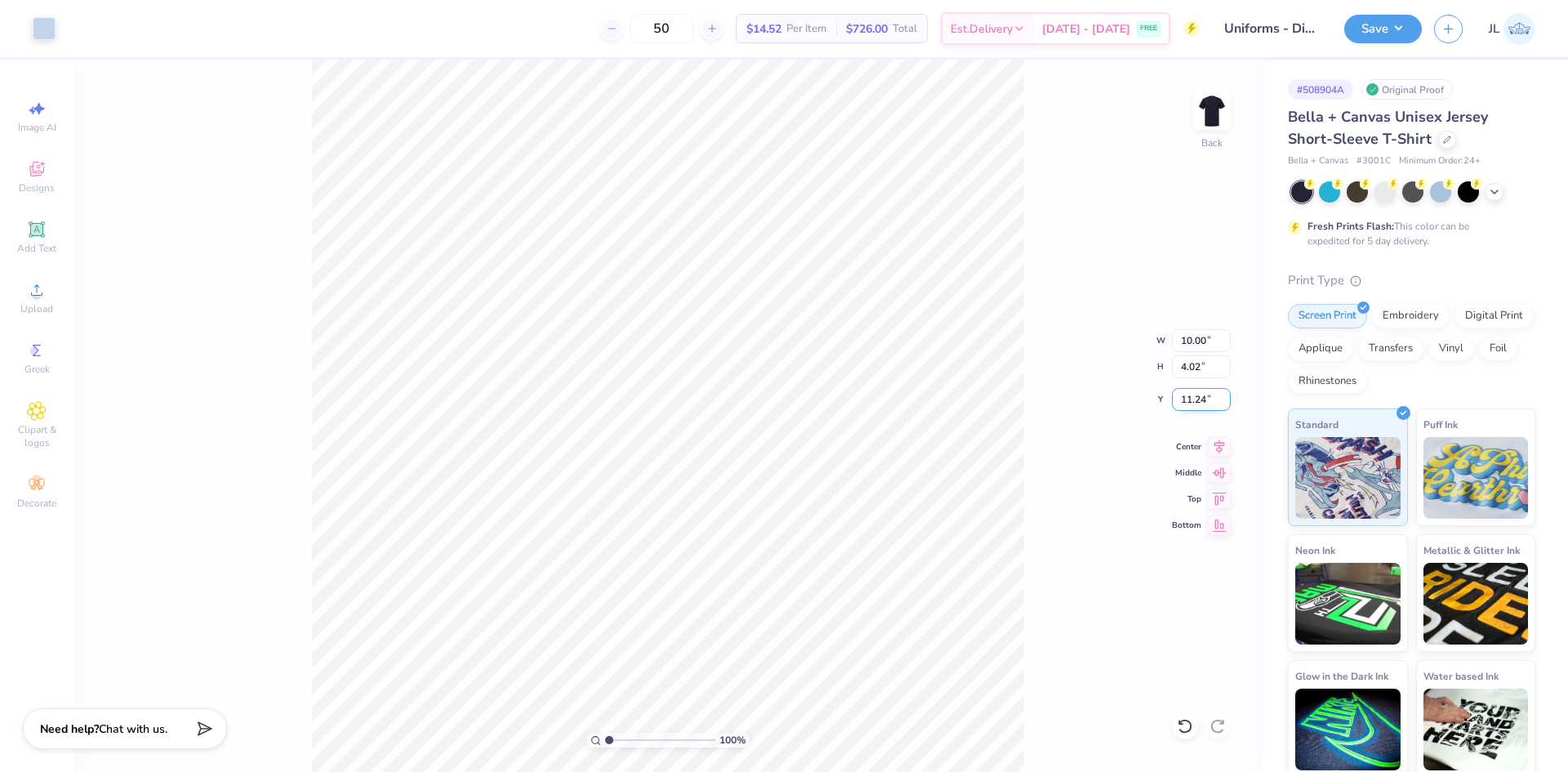
click at [1189, 405] on input "11.24" at bounding box center [1201, 399] width 59 height 23
type input "3.00"
click at [1047, 286] on div "100 % Back W 10.00 10.00 " H 4.02 4.02 " Y 3.00 3.00 " Center Middle Top Bottom" at bounding box center [668, 416] width 1188 height 712
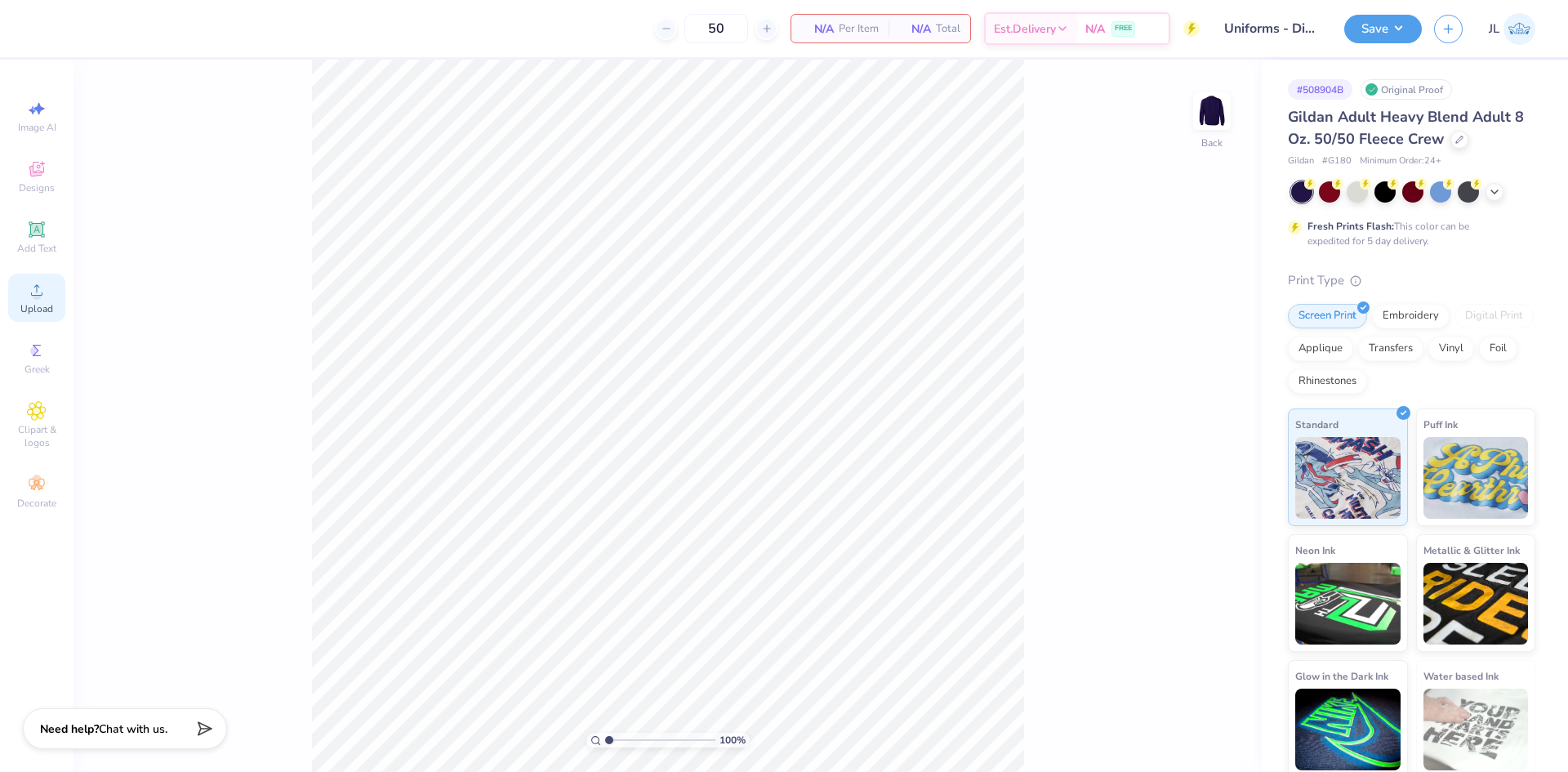
click at [45, 284] on icon at bounding box center [37, 290] width 20 height 20
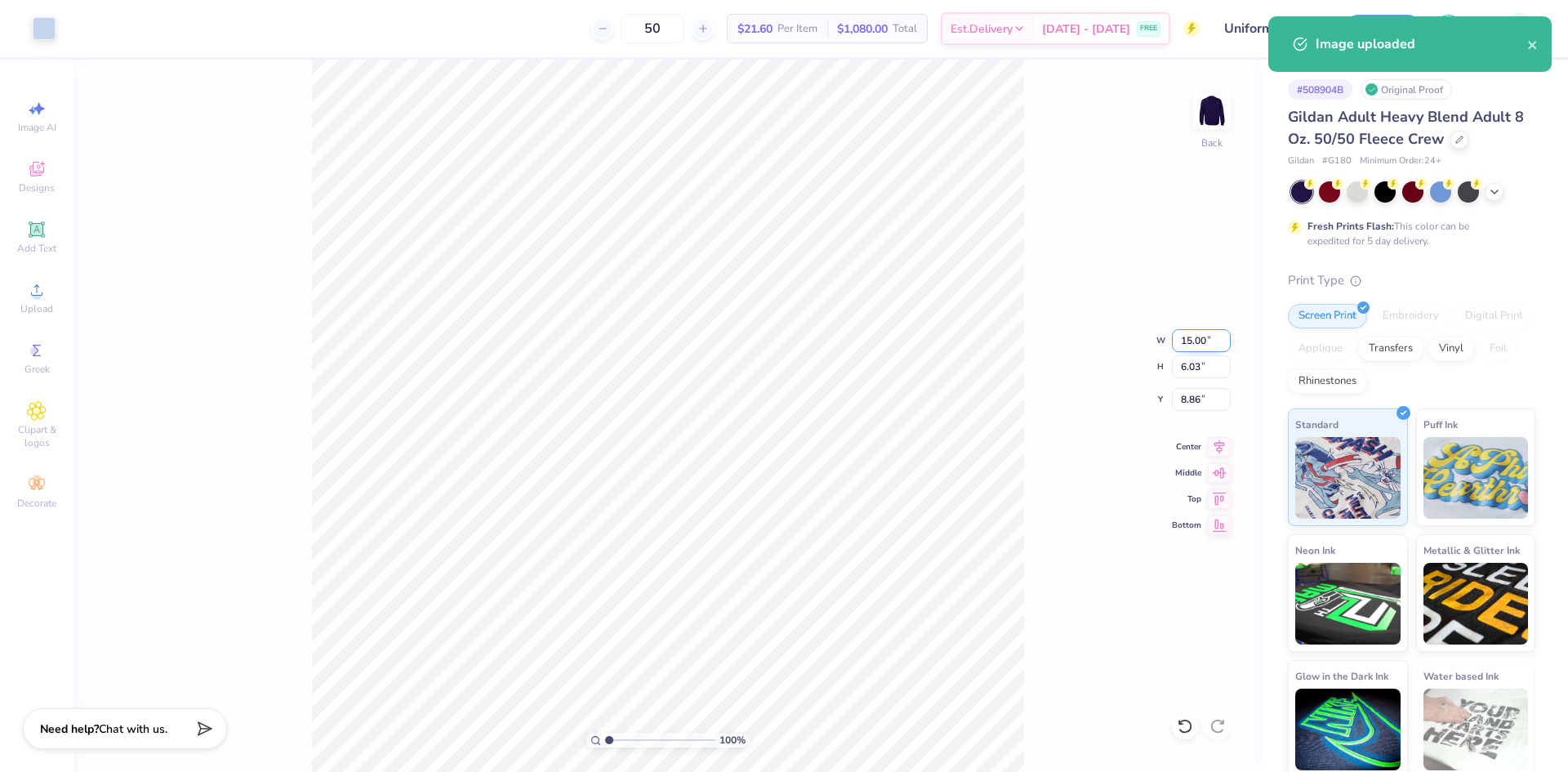
click at [1193, 343] on input "15.00" at bounding box center [1201, 341] width 59 height 23
type input "10.00"
type input "4.02"
click at [1192, 397] on input "9.87" at bounding box center [1201, 399] width 59 height 23
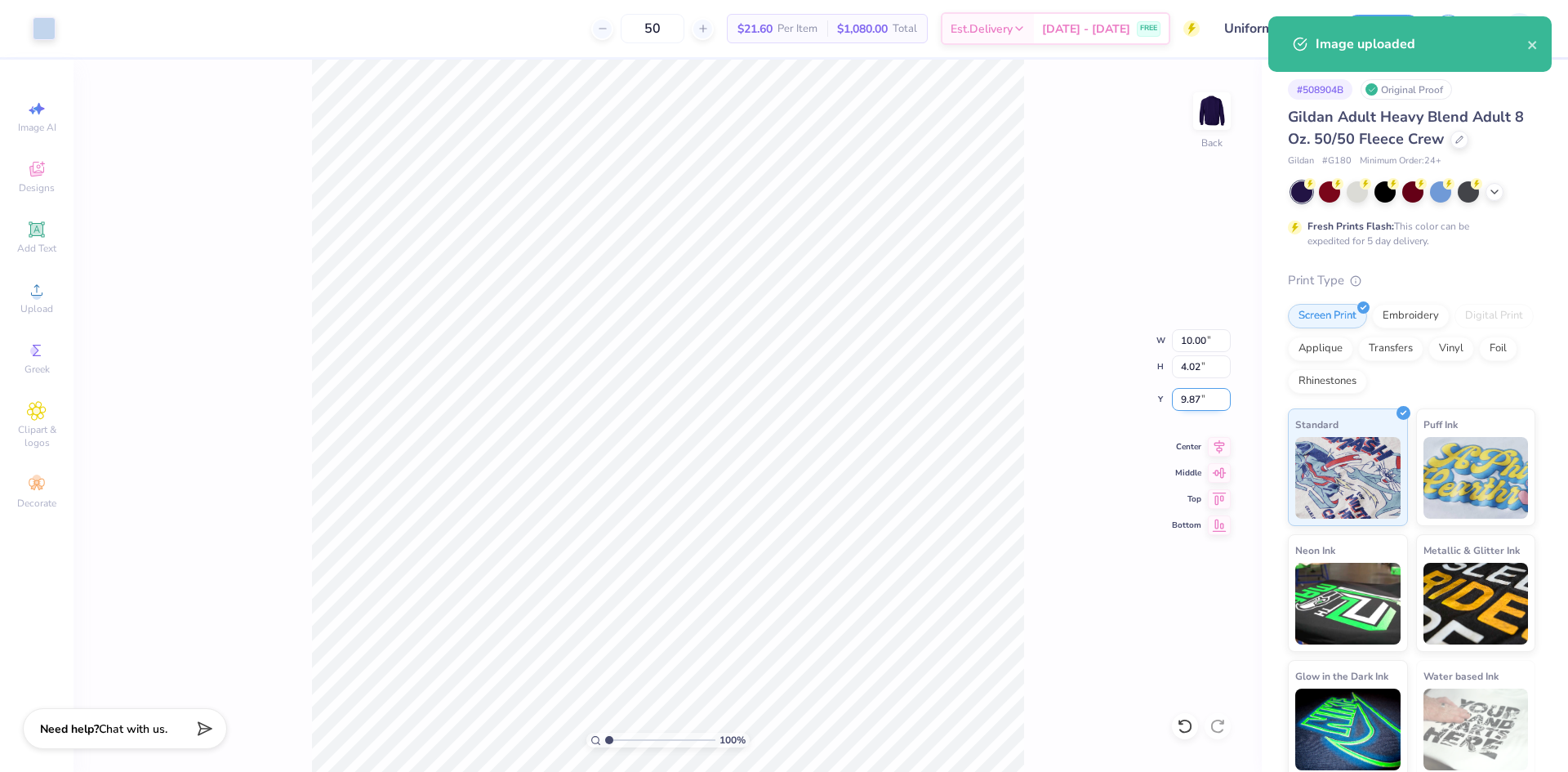
click at [1192, 397] on input "9.87" at bounding box center [1201, 399] width 59 height 23
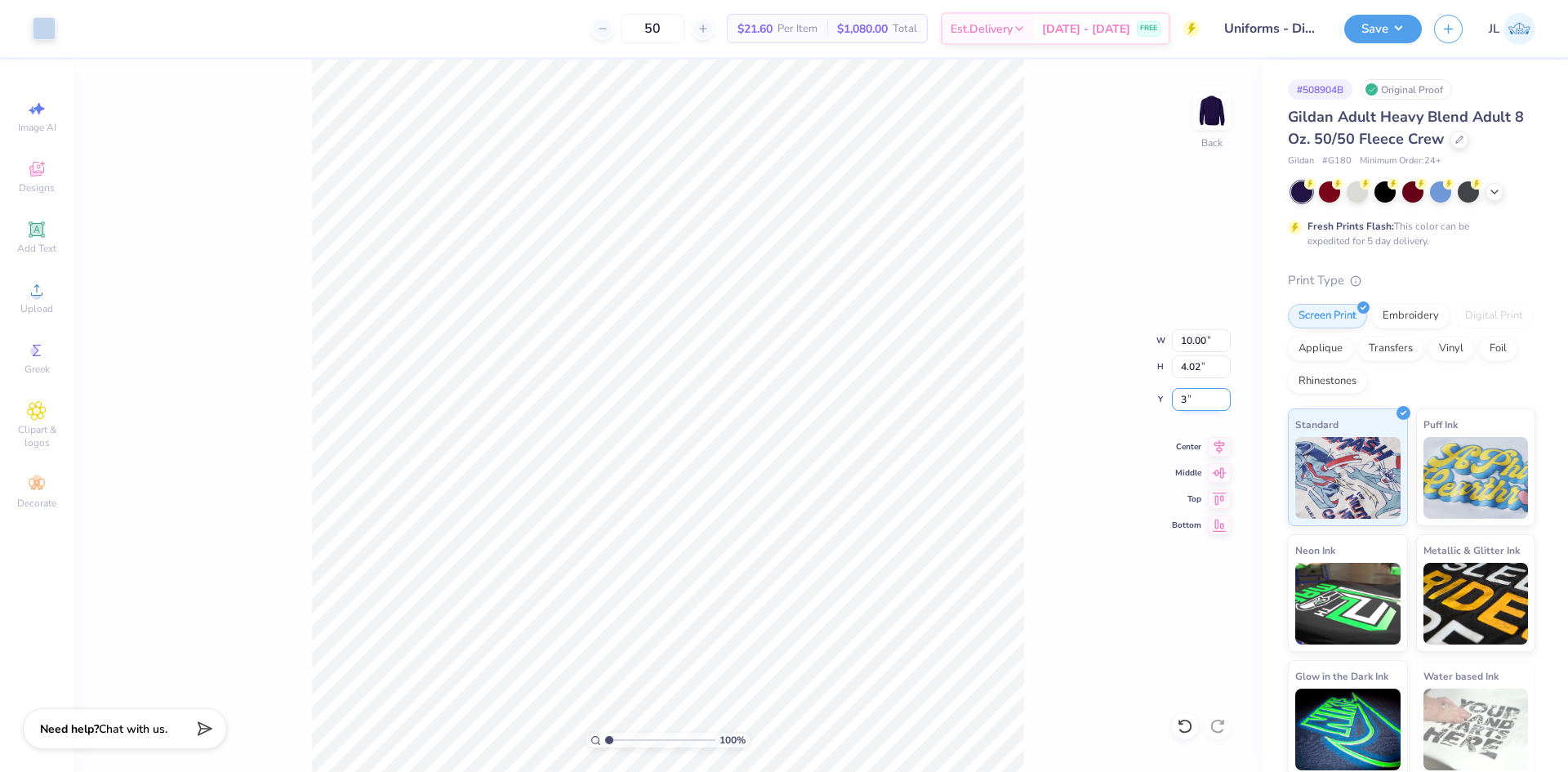
type input "3.00"
